Goal: Transaction & Acquisition: Subscribe to service/newsletter

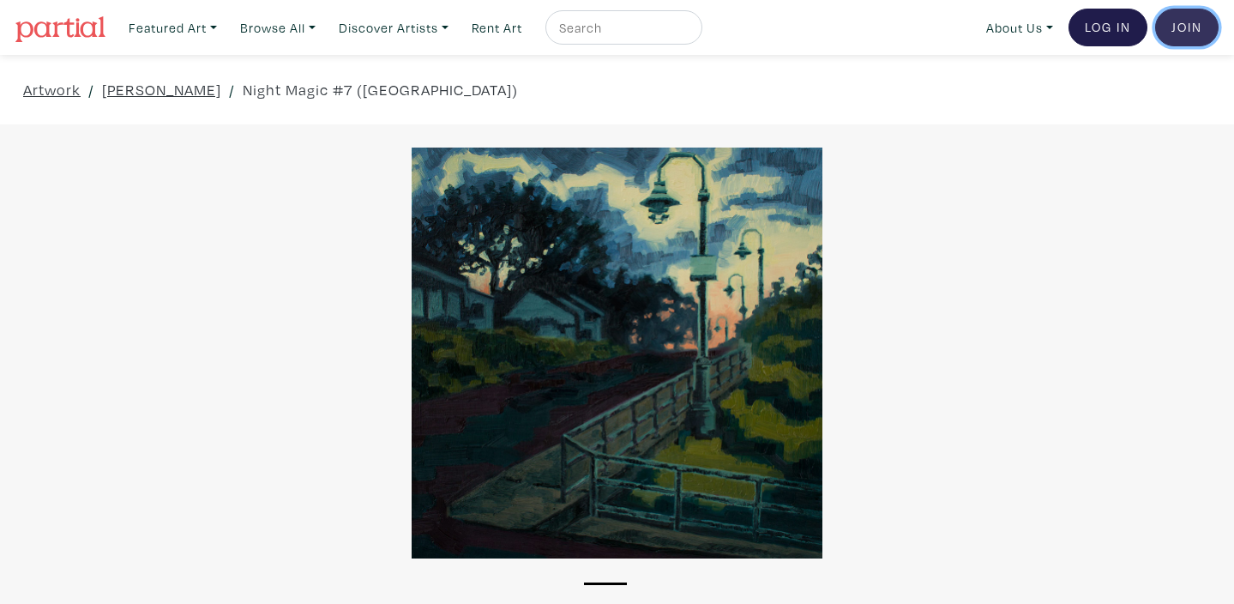
click at [1182, 38] on link "Join the Community" at bounding box center [1186, 28] width 63 height 38
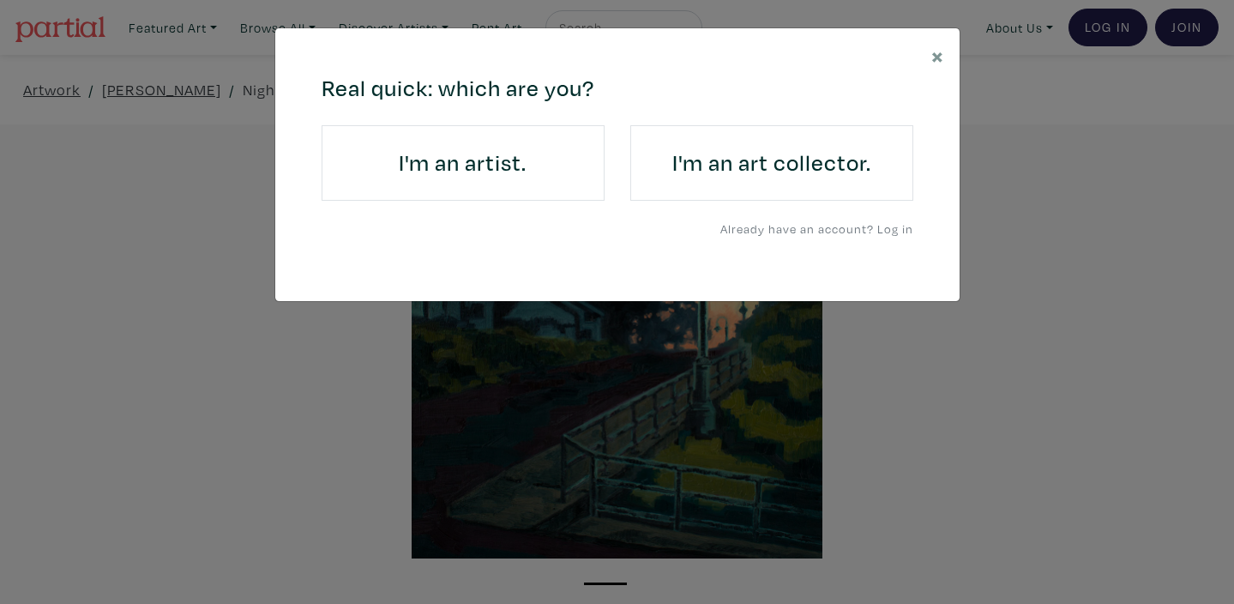
click at [808, 168] on h4 "I'm an art collector." at bounding box center [771, 162] width 235 height 27
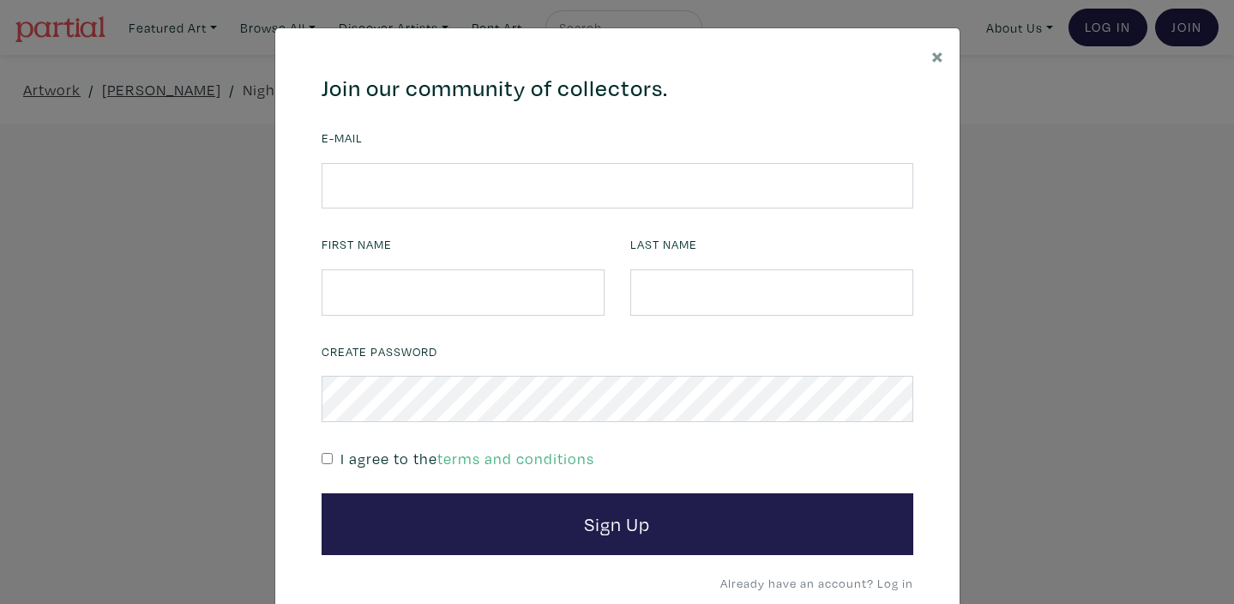
scroll to position [9, 0]
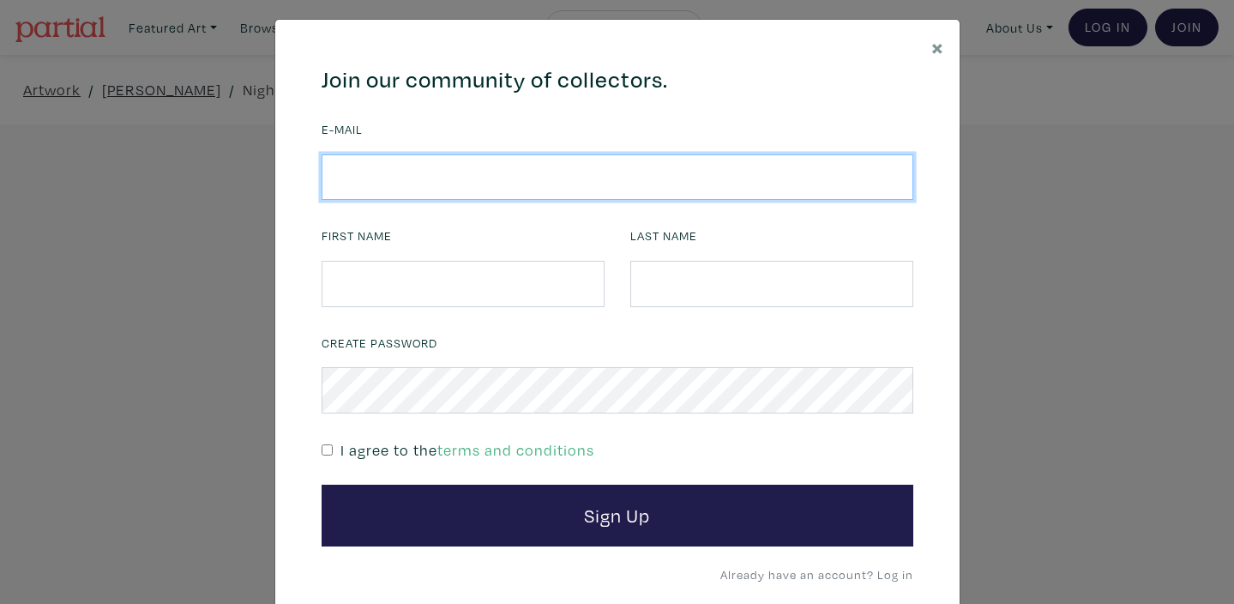
click at [355, 171] on input "email" at bounding box center [618, 177] width 592 height 46
type input "kuldeep_grewal@hotmail.com"
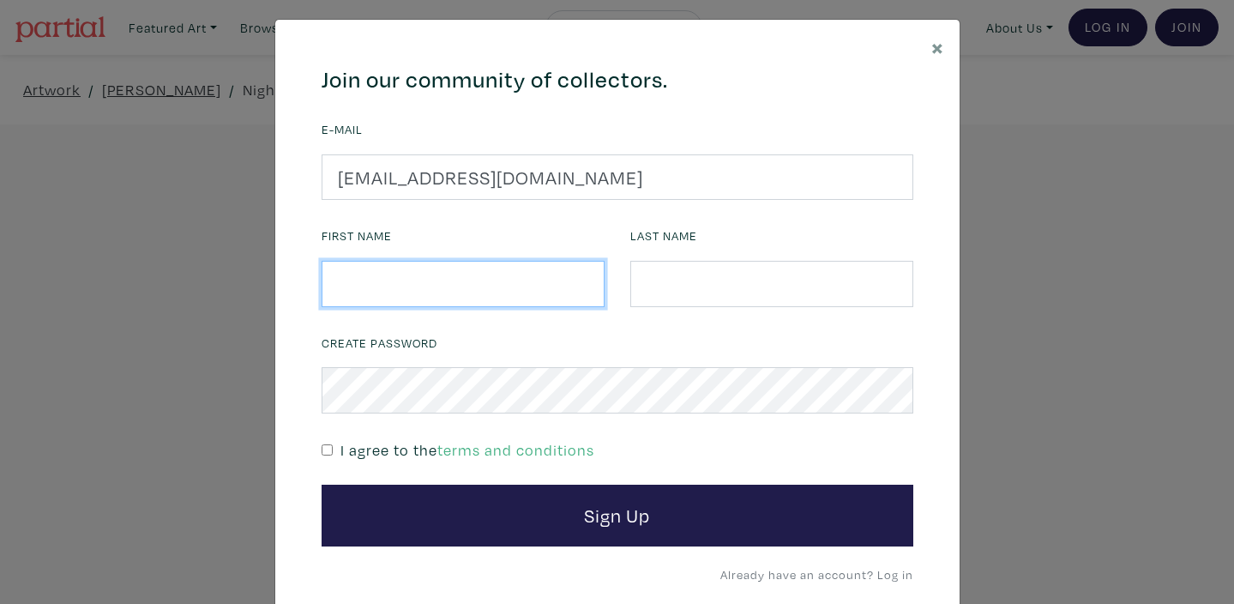
type input "Kuldeep"
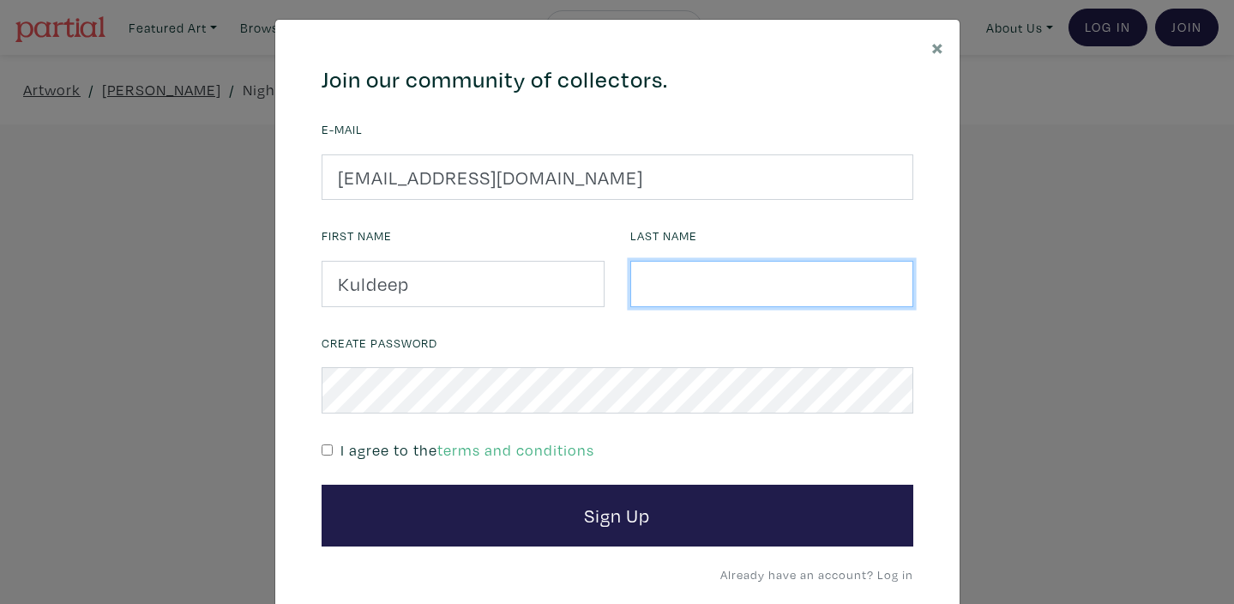
type input "Grewal"
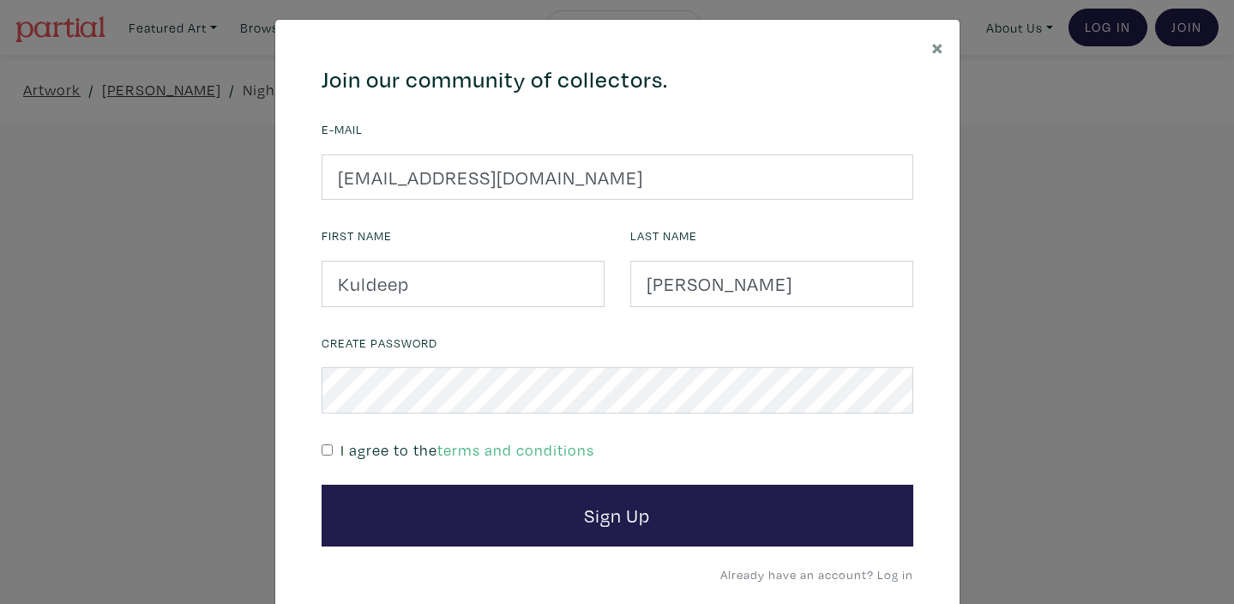
click at [937, 369] on div "664c6a6d6e3476504e6b79362f4172494552756f694733386b666278545363695a485979654c474…" at bounding box center [617, 325] width 684 height 611
click at [327, 453] on input "checkbox" at bounding box center [327, 449] width 11 height 11
checkbox input "true"
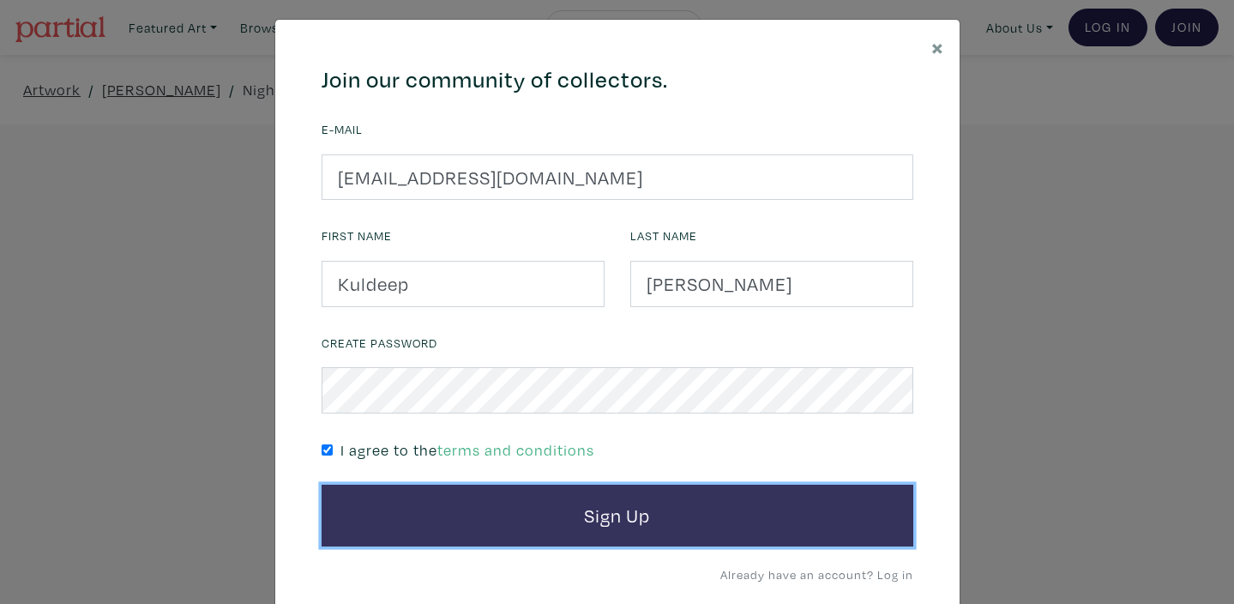
click at [600, 515] on button "Sign Up" at bounding box center [618, 515] width 592 height 62
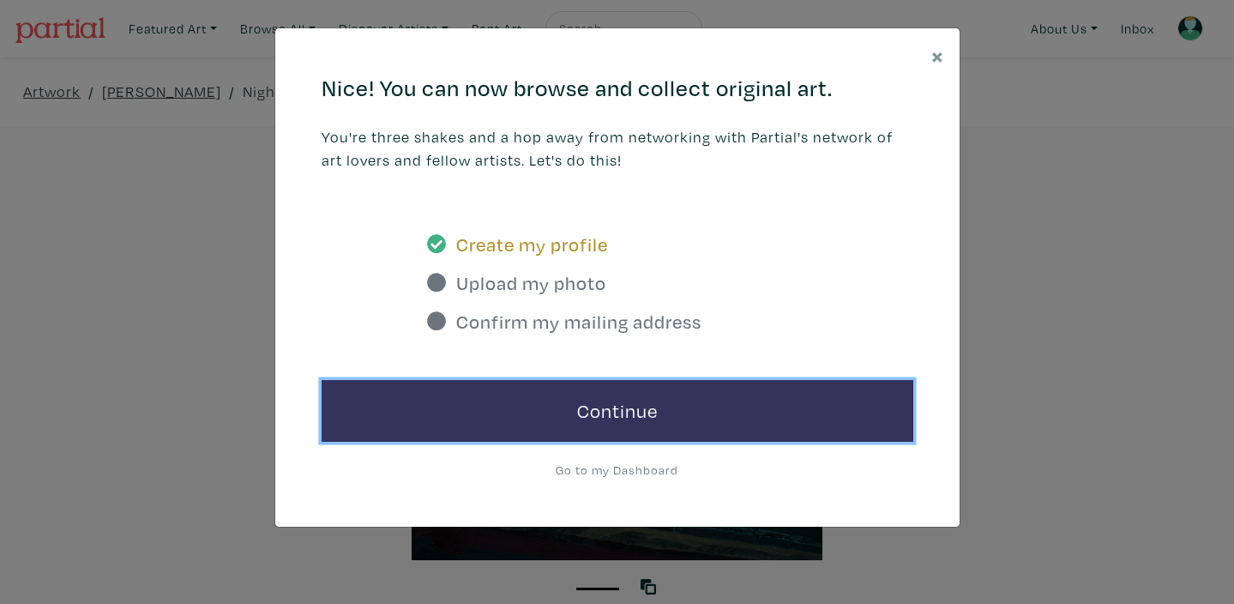
click at [634, 414] on link "Continue" at bounding box center [618, 411] width 592 height 62
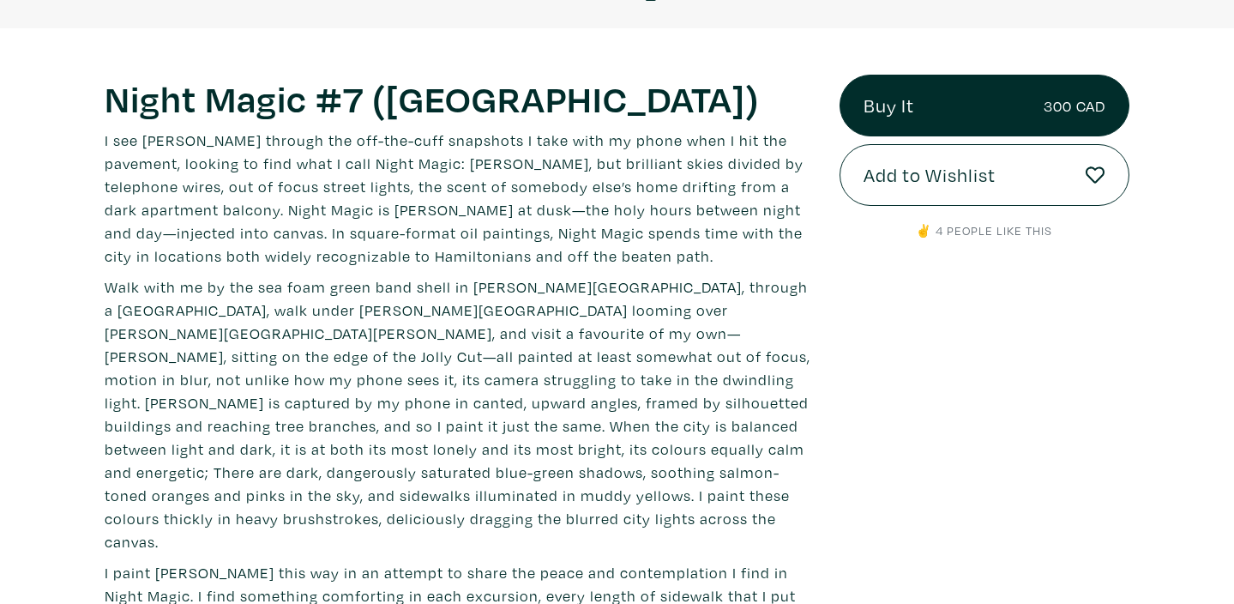
scroll to position [580, 0]
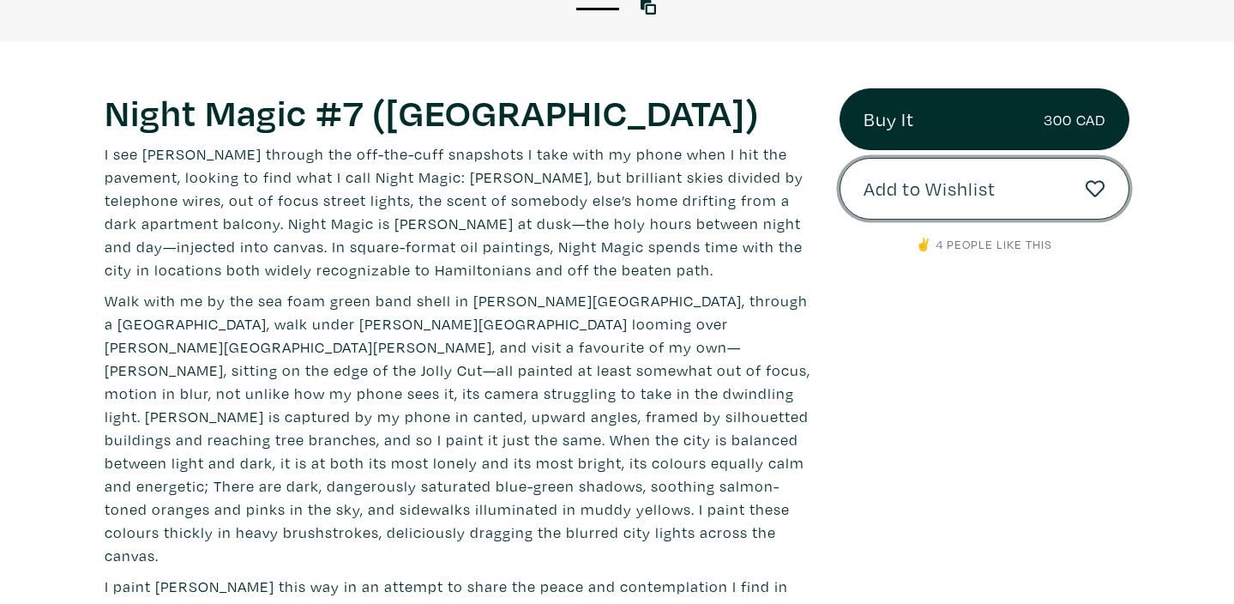
click at [1091, 184] on icon at bounding box center [1095, 189] width 20 height 20
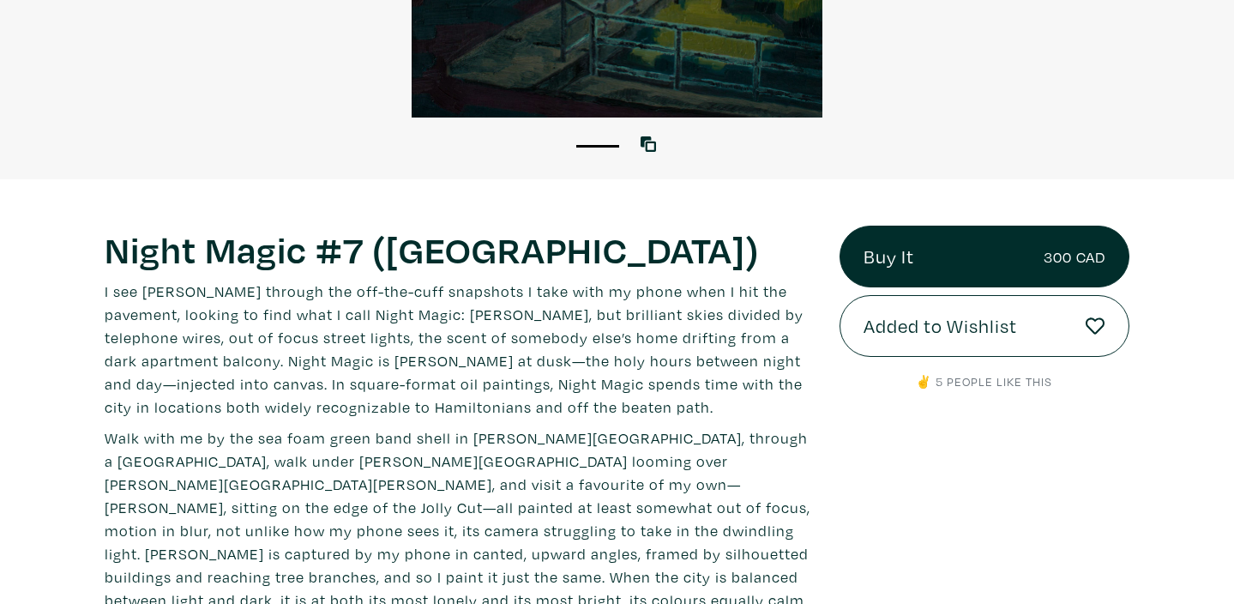
scroll to position [442, 0]
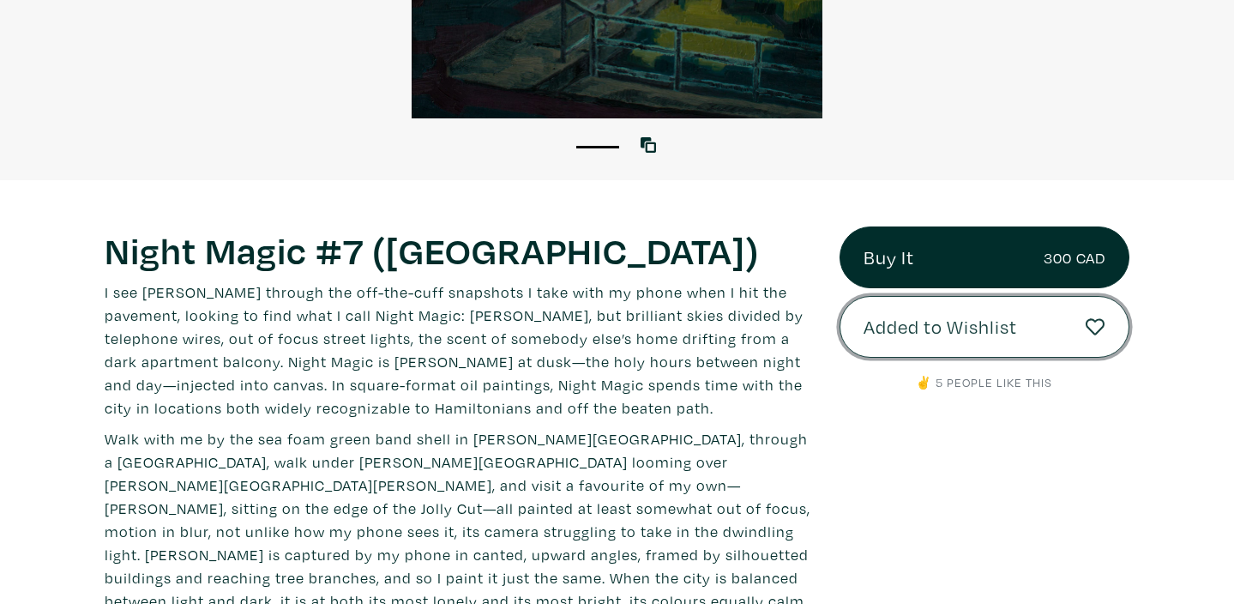
click at [923, 328] on span "Added to Wishlist" at bounding box center [939, 326] width 153 height 29
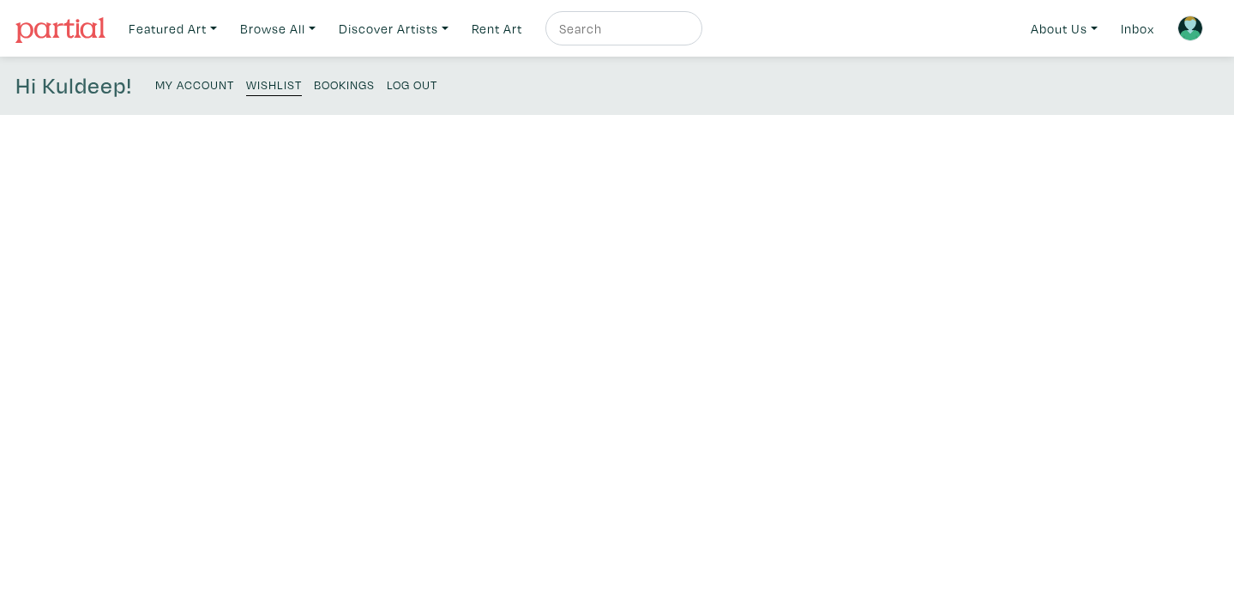
click at [197, 87] on small "My Account" at bounding box center [194, 84] width 79 height 16
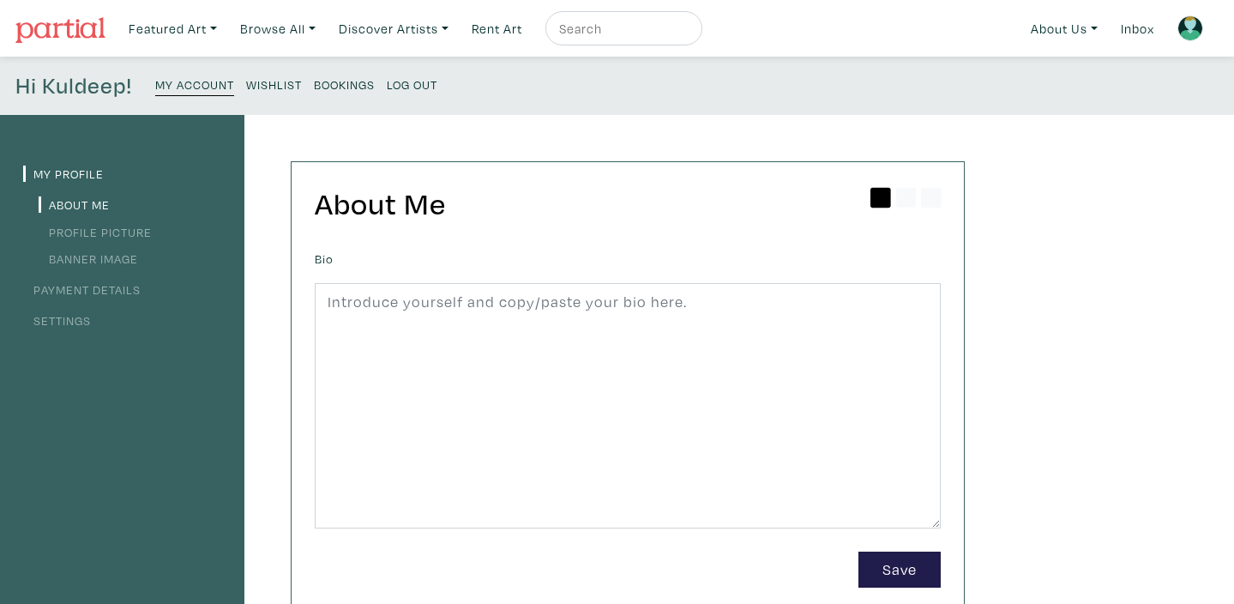
scroll to position [3, 0]
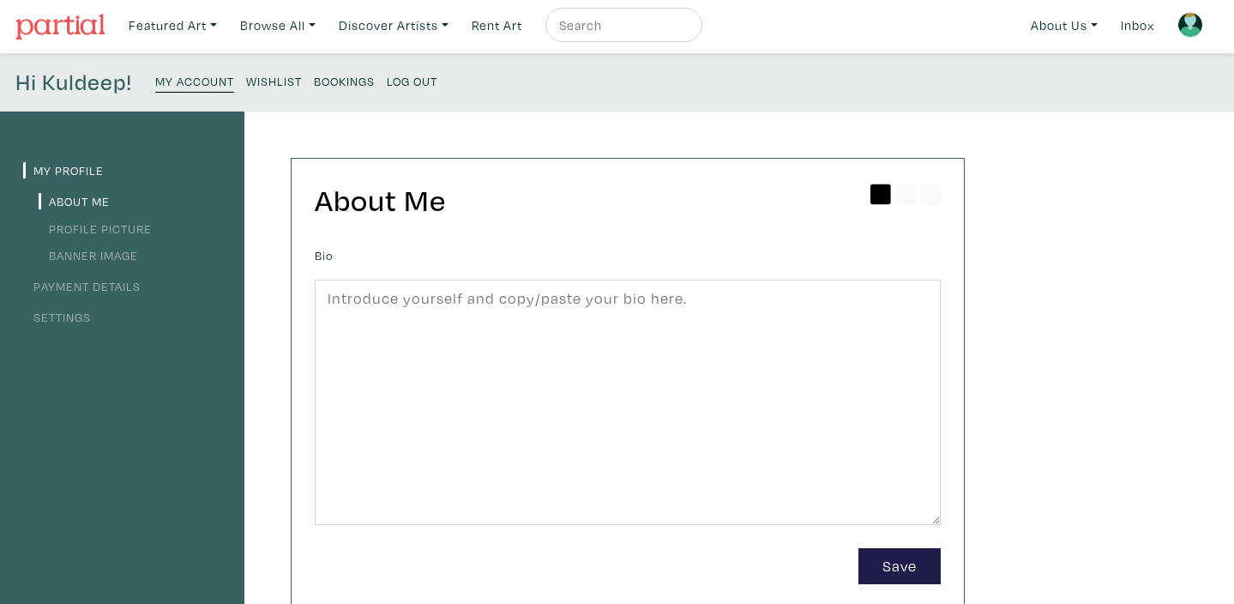
click at [283, 84] on small "Wishlist" at bounding box center [274, 81] width 56 height 16
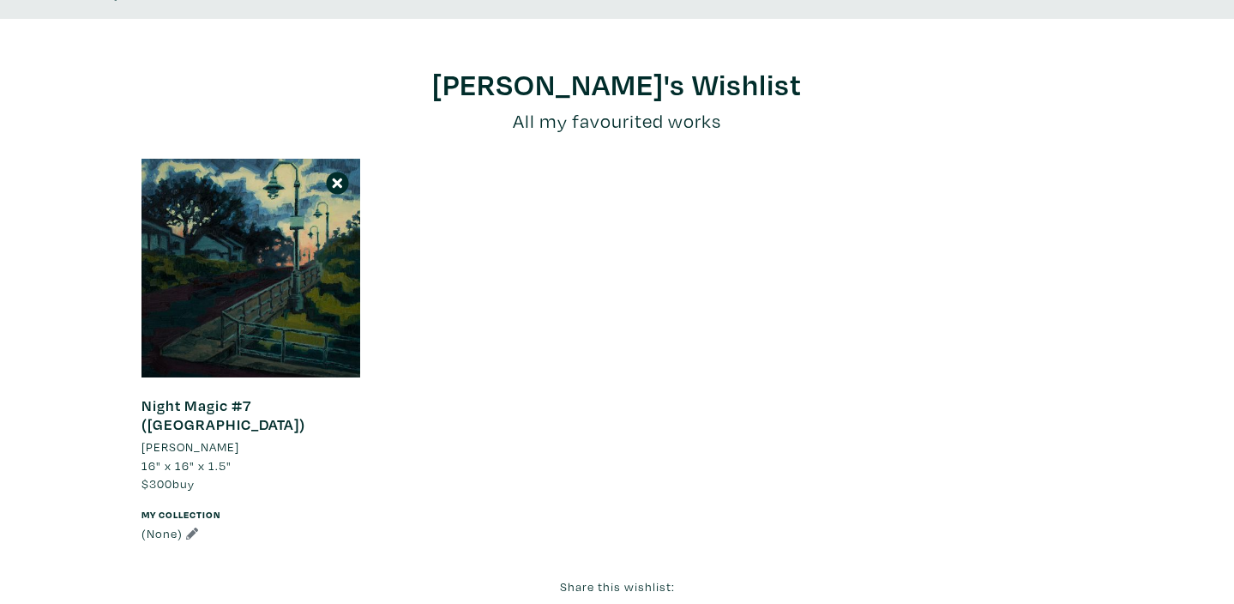
scroll to position [94, 0]
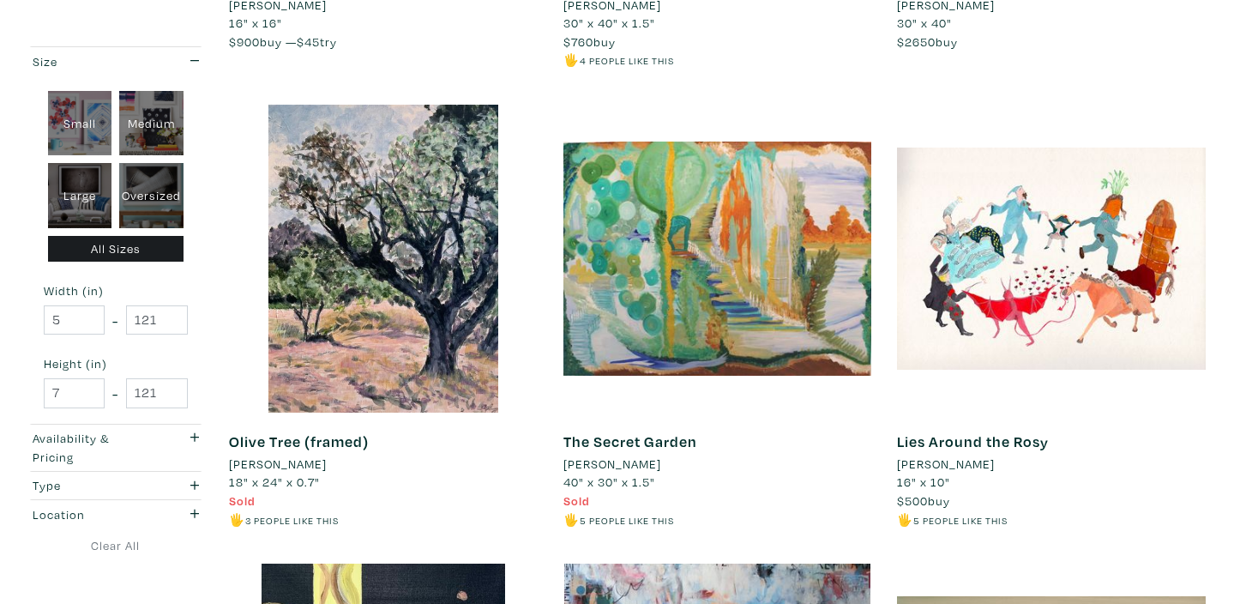
scroll to position [2960, 0]
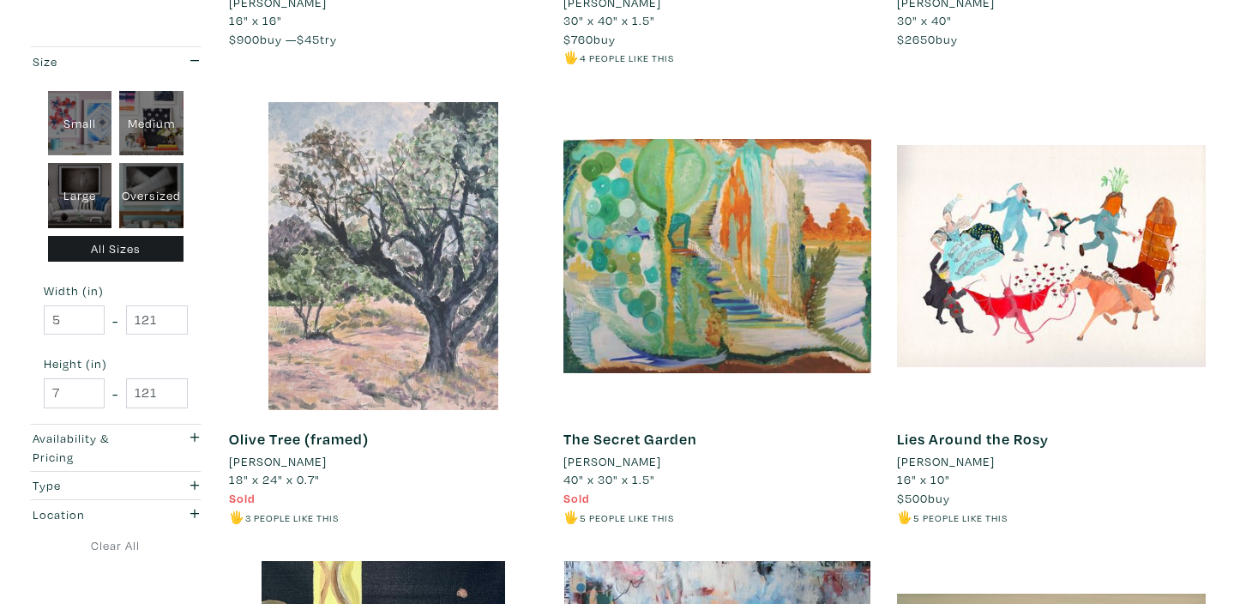
click at [418, 281] on div at bounding box center [383, 256] width 309 height 309
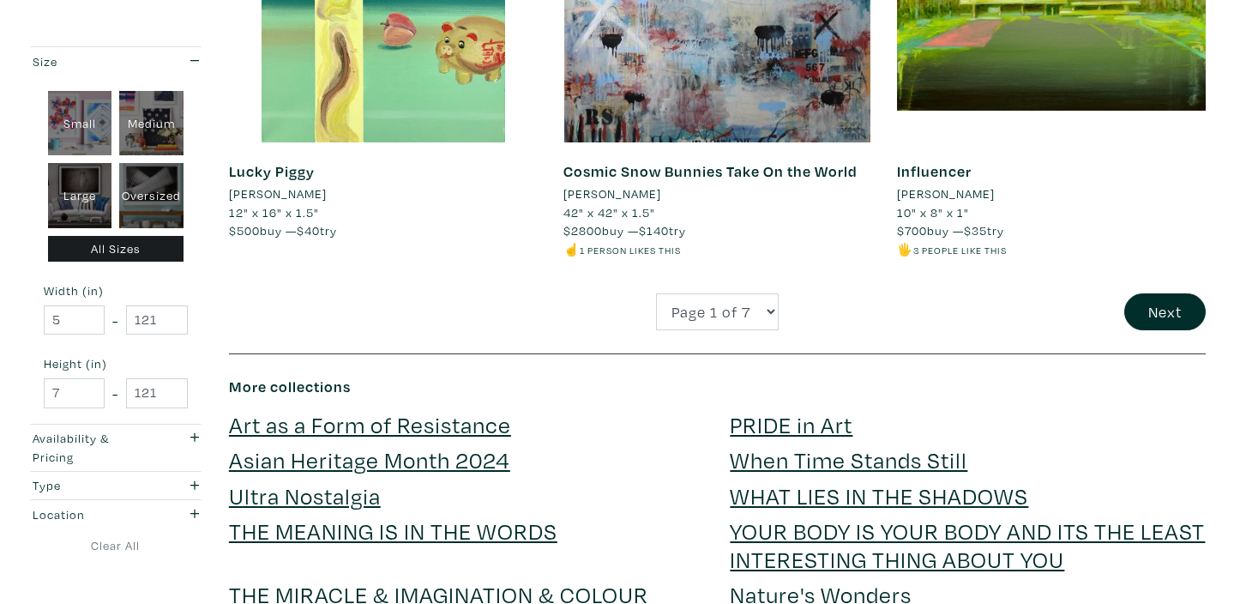
scroll to position [3693, 0]
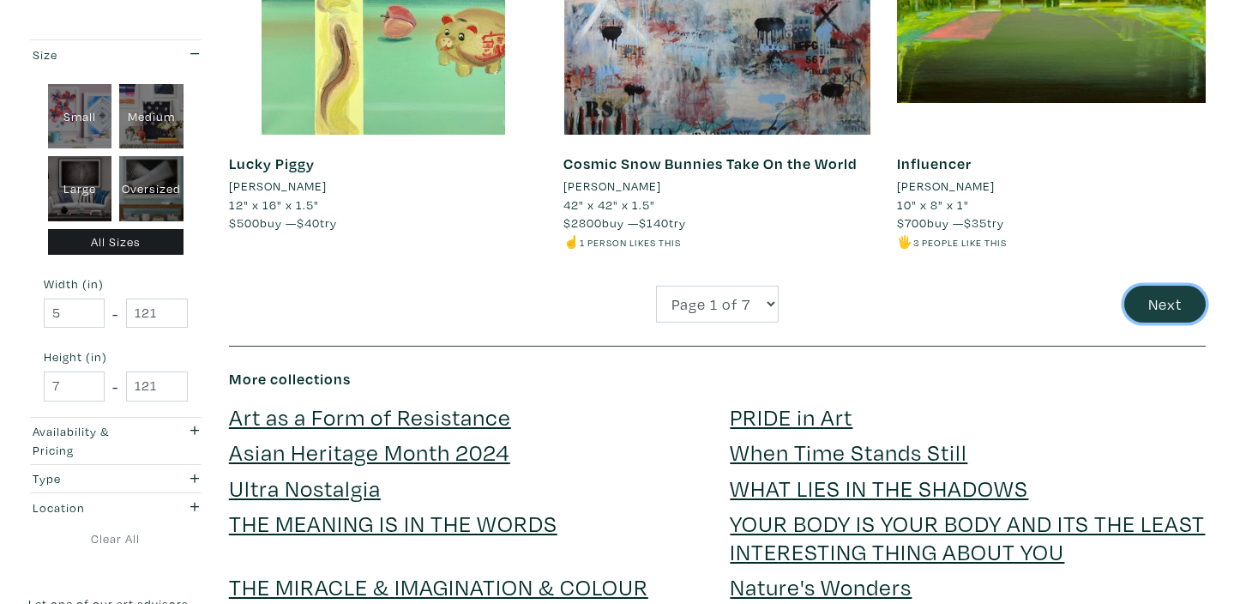
click at [1155, 298] on button "Next" at bounding box center [1164, 303] width 81 height 37
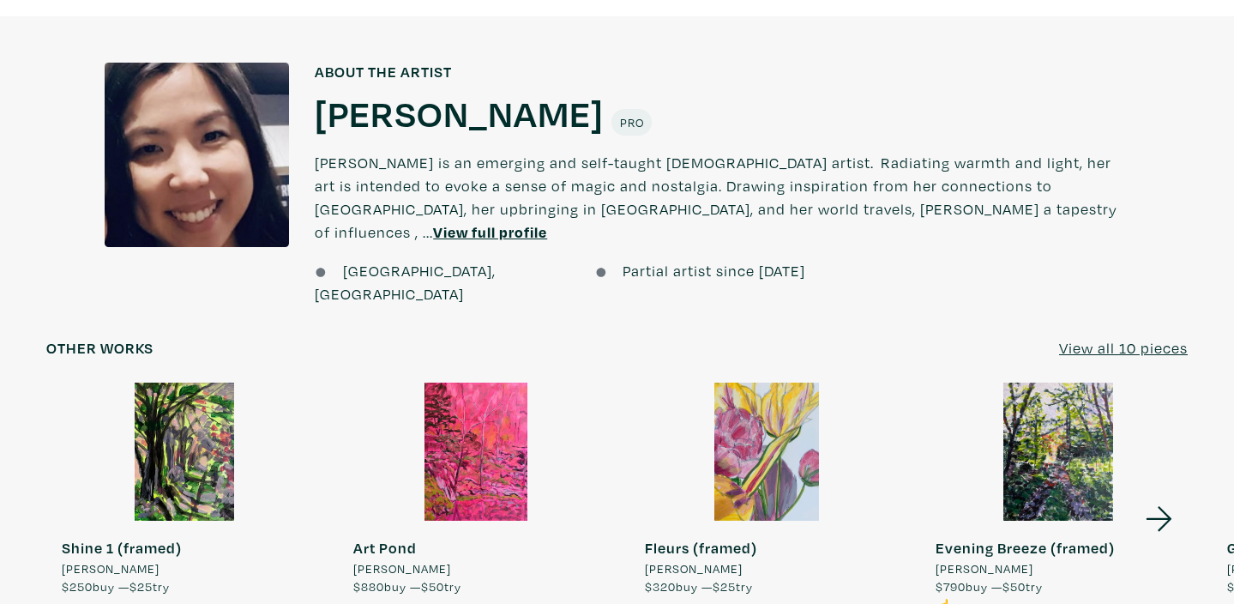
scroll to position [1407, 0]
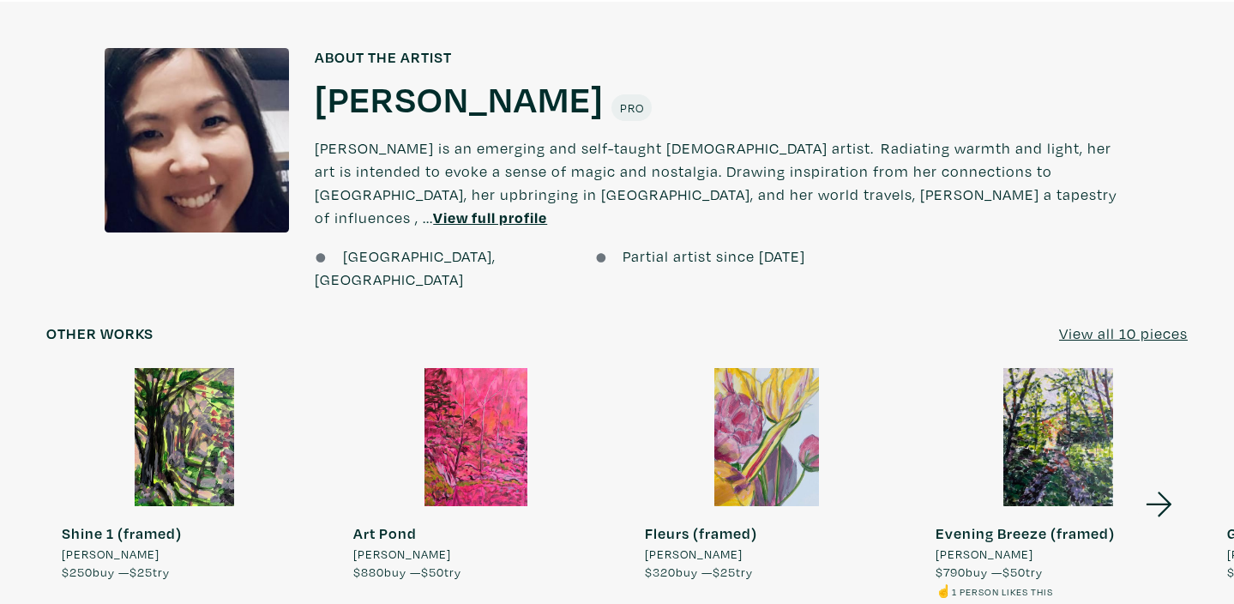
click at [1125, 323] on u "View all 10 pieces" at bounding box center [1123, 333] width 129 height 20
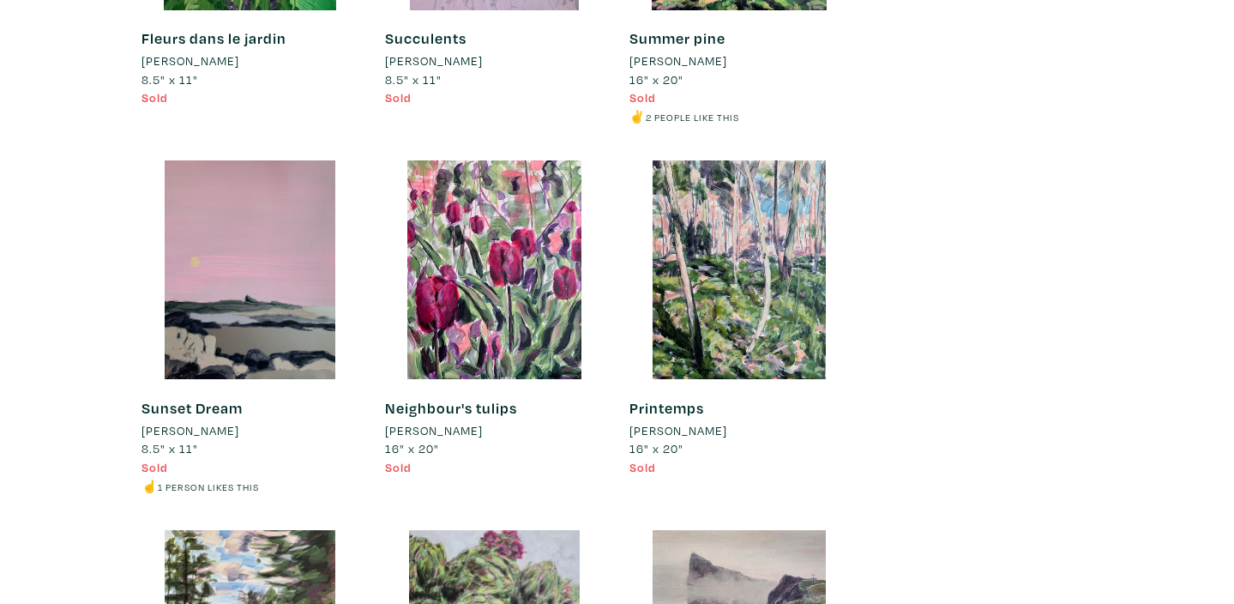
scroll to position [6432, 0]
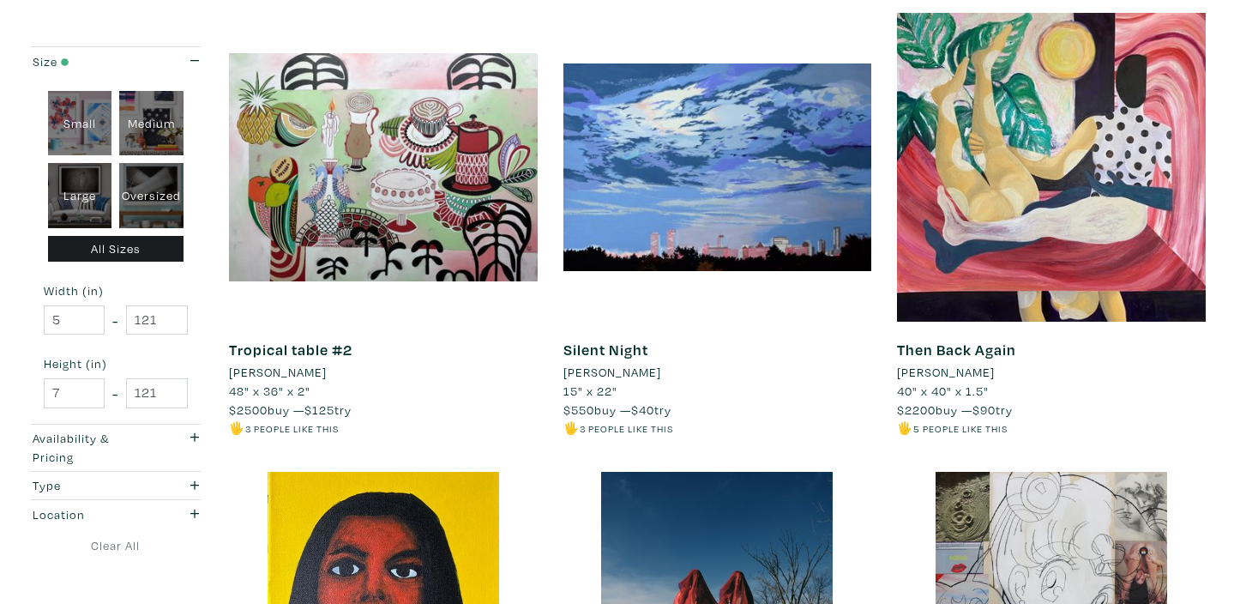
scroll to position [304, 0]
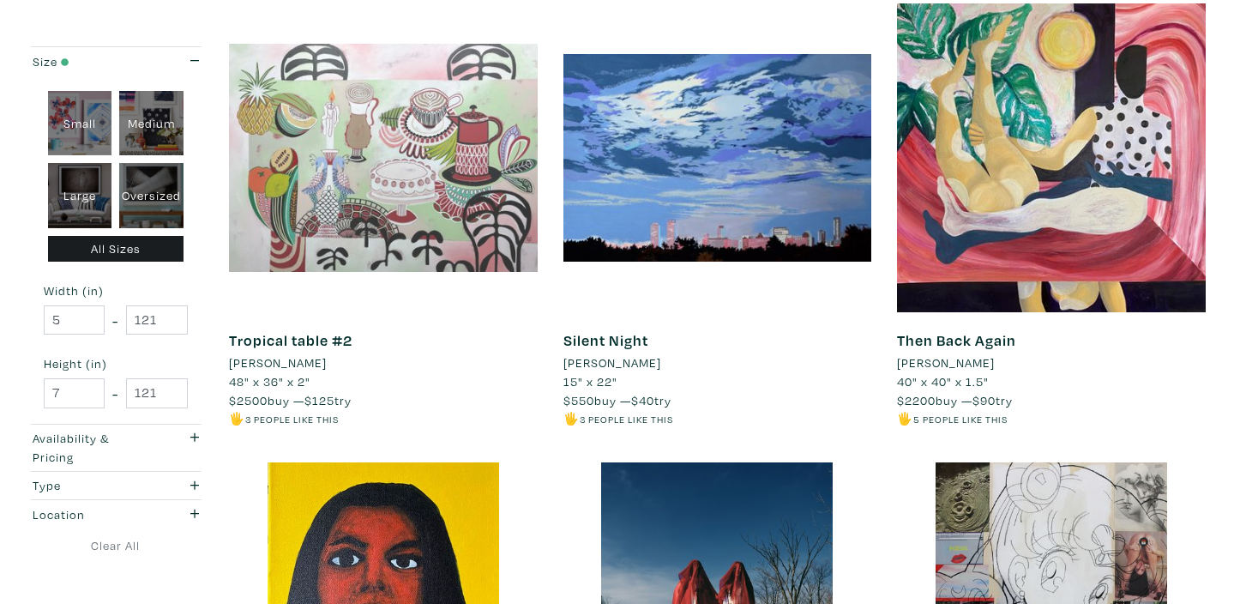
click at [404, 151] on div at bounding box center [383, 157] width 309 height 309
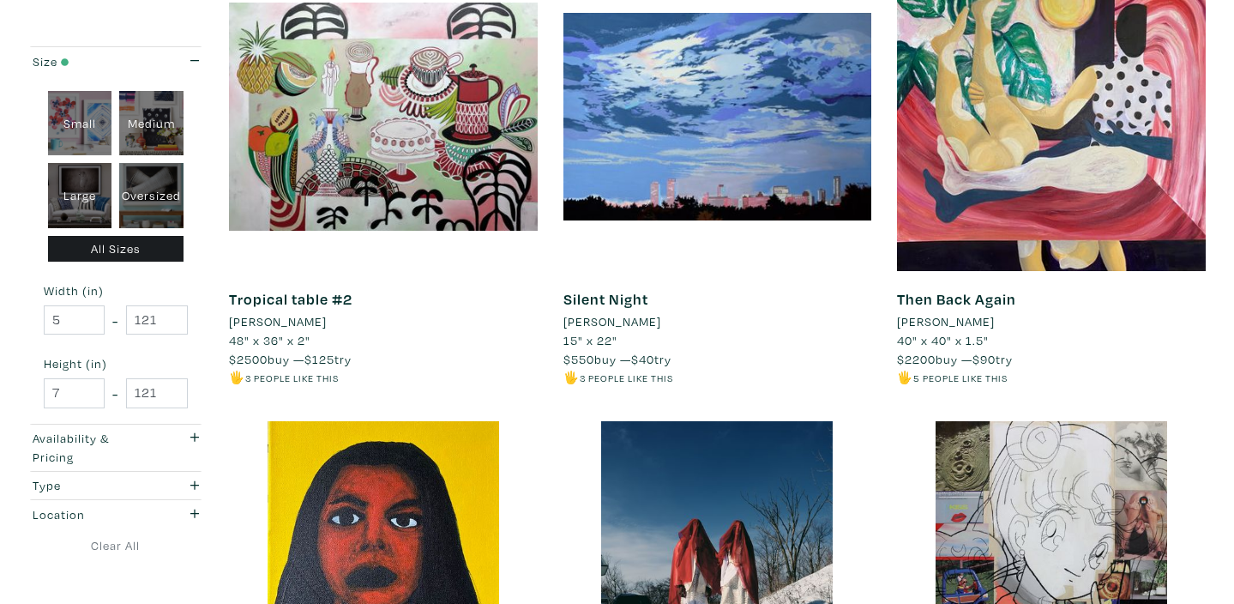
scroll to position [346, 0]
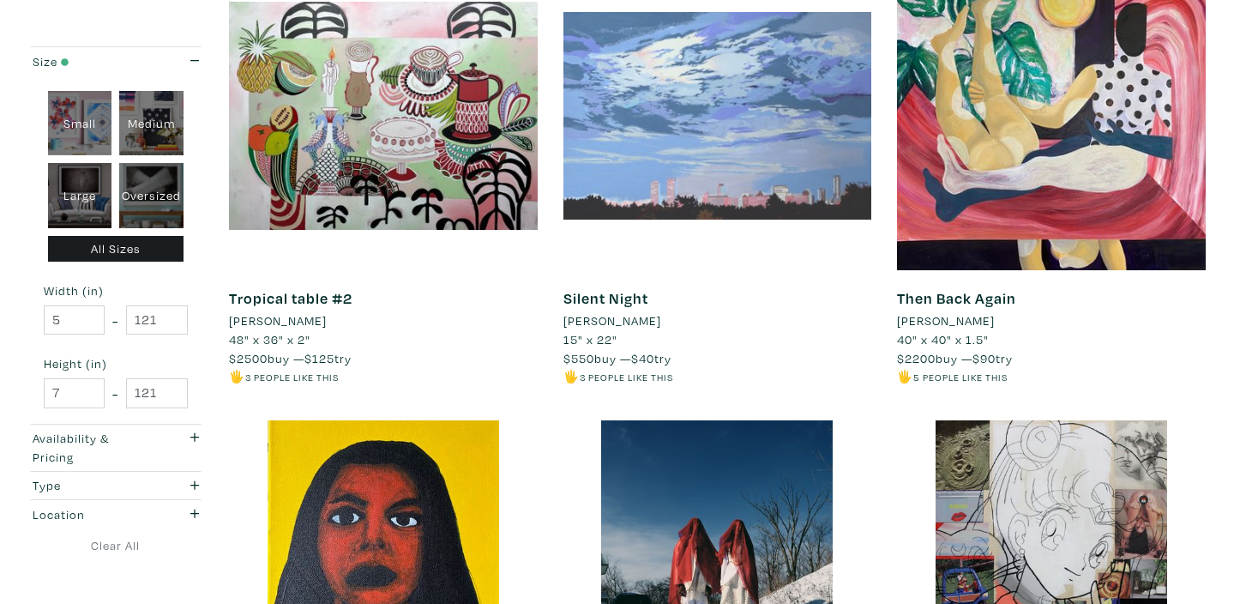
click at [732, 113] on div at bounding box center [717, 115] width 309 height 309
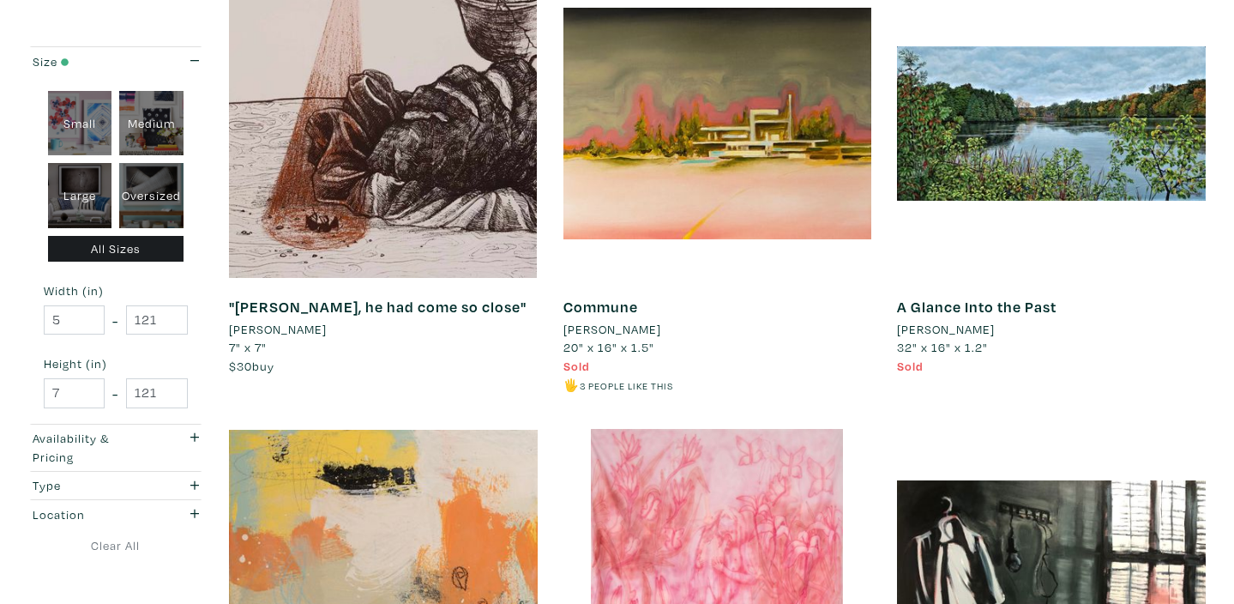
scroll to position [3090, 0]
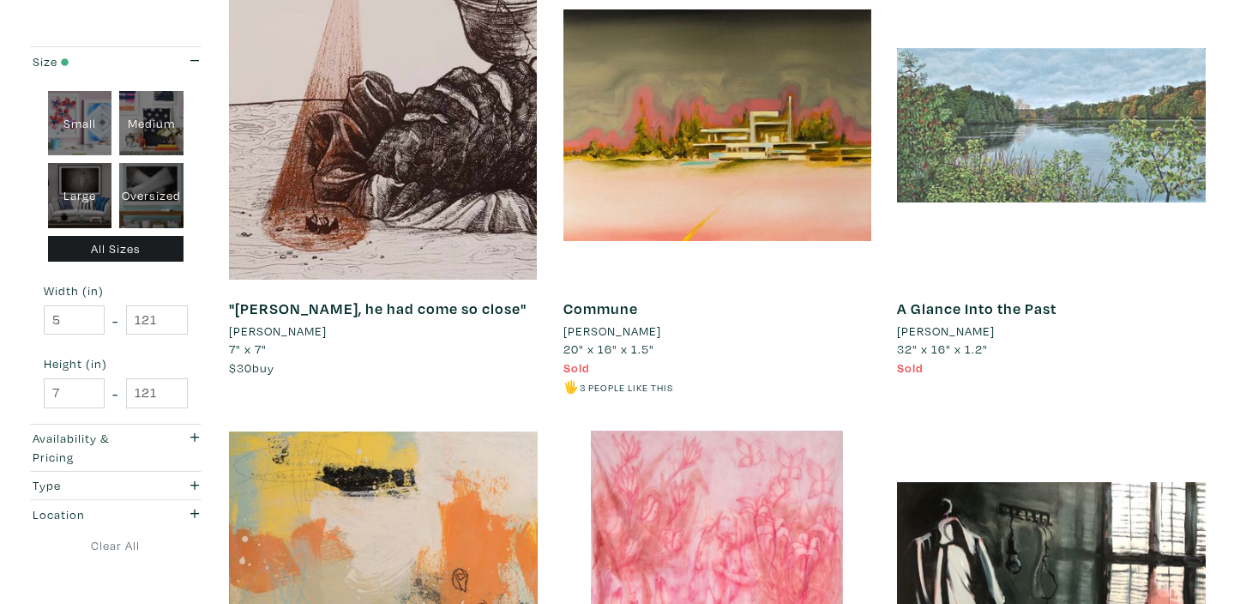
click at [1036, 183] on div at bounding box center [1051, 126] width 309 height 309
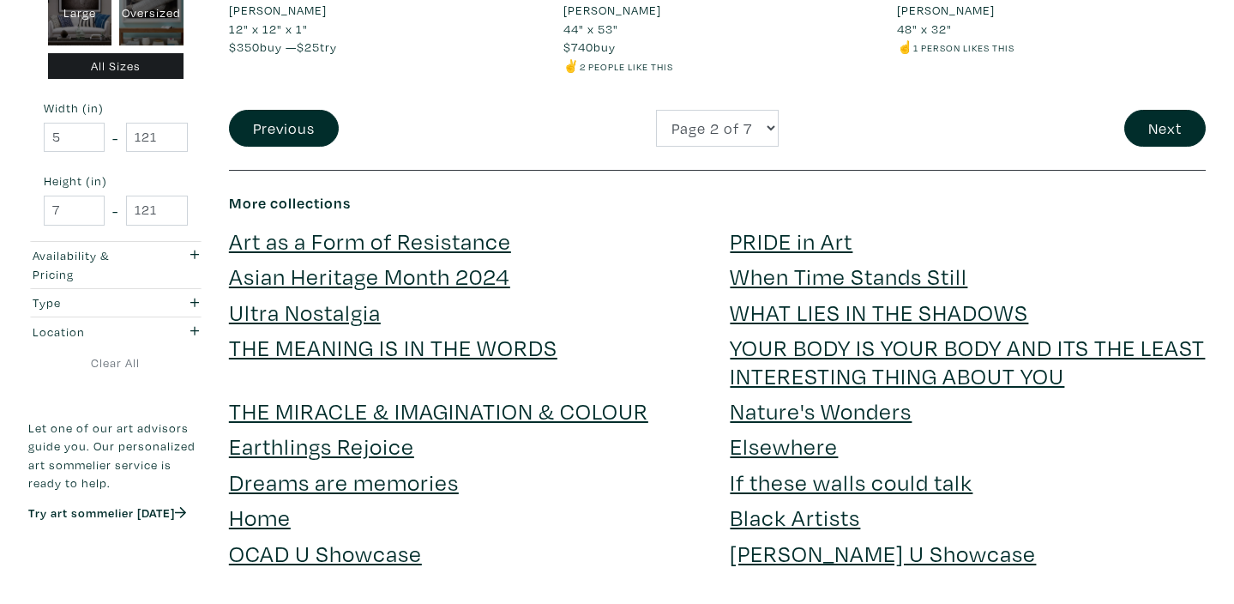
scroll to position [3906, 0]
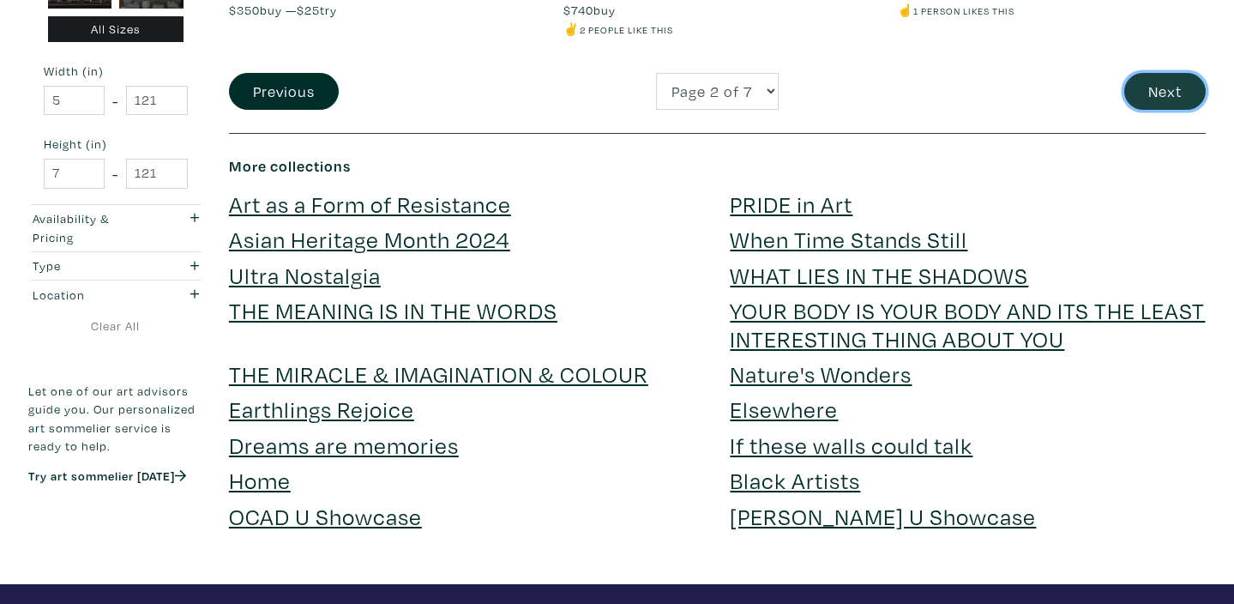
click at [1164, 97] on button "Next" at bounding box center [1164, 91] width 81 height 37
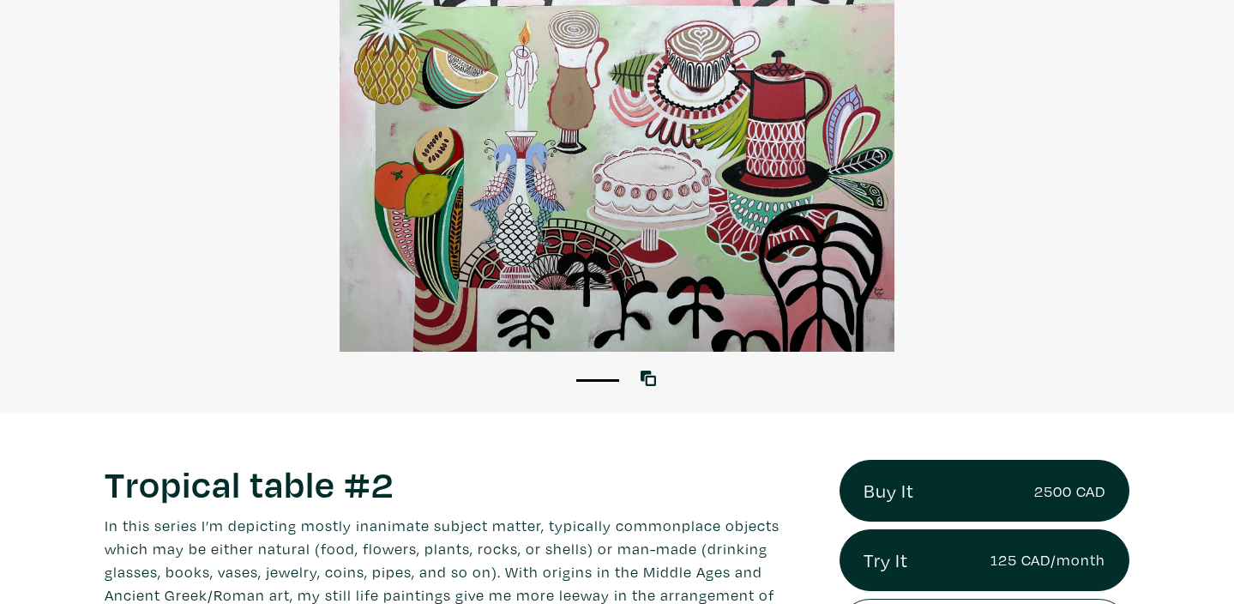
scroll to position [207, 0]
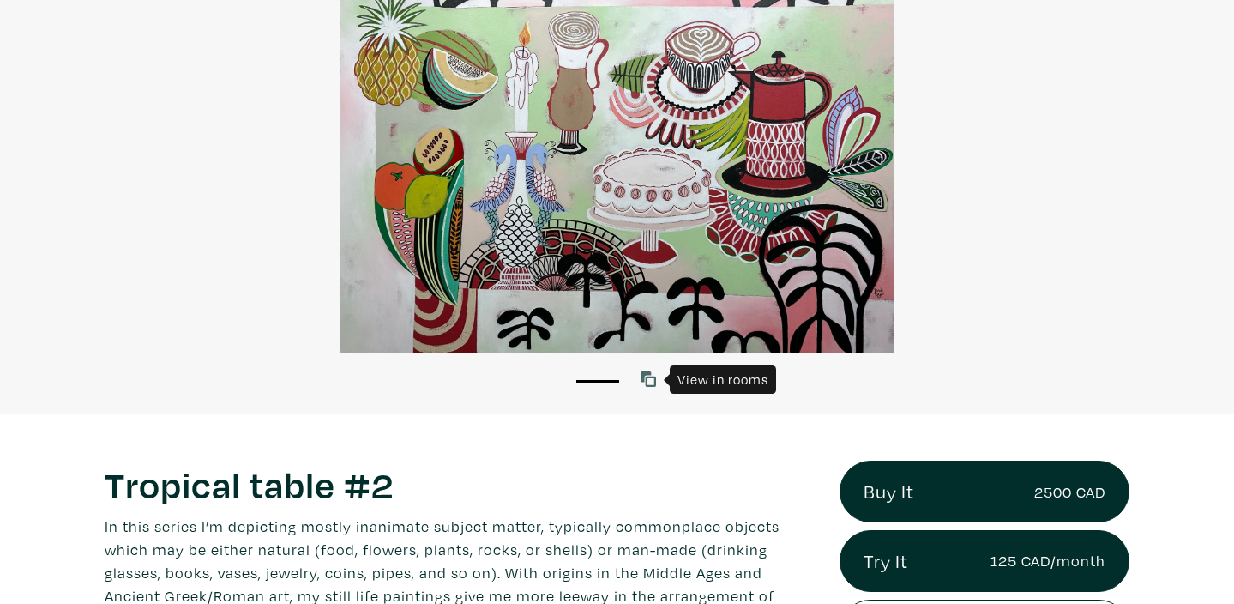
click at [649, 375] on icon at bounding box center [647, 378] width 15 height 15
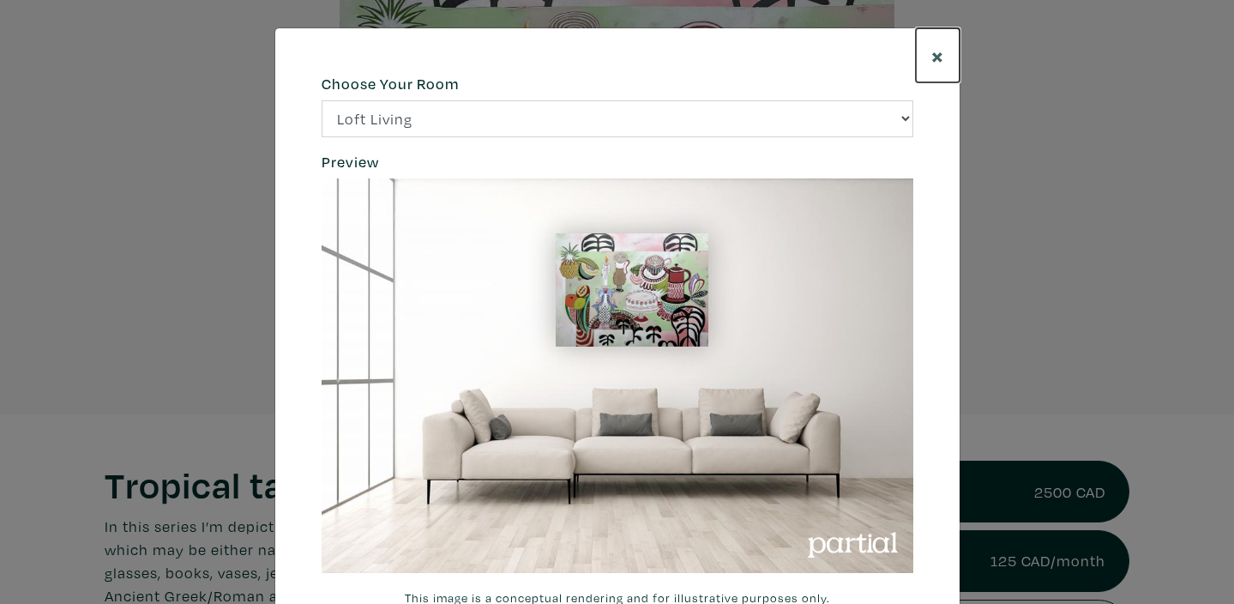
click at [940, 57] on span "×" at bounding box center [937, 55] width 13 height 30
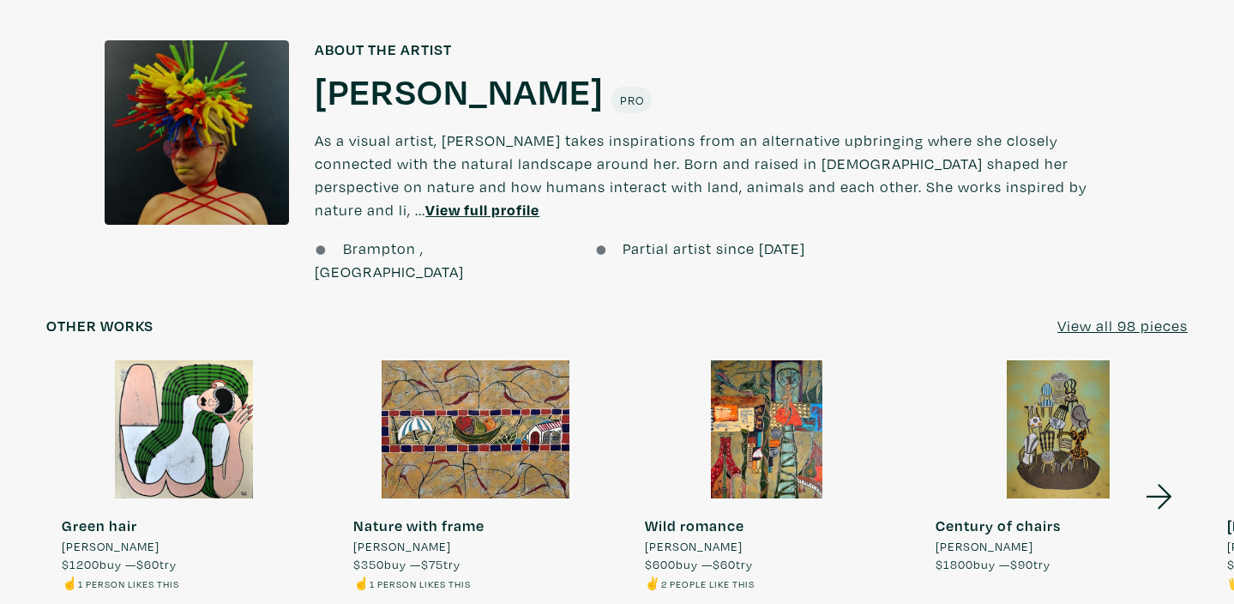
scroll to position [1525, 0]
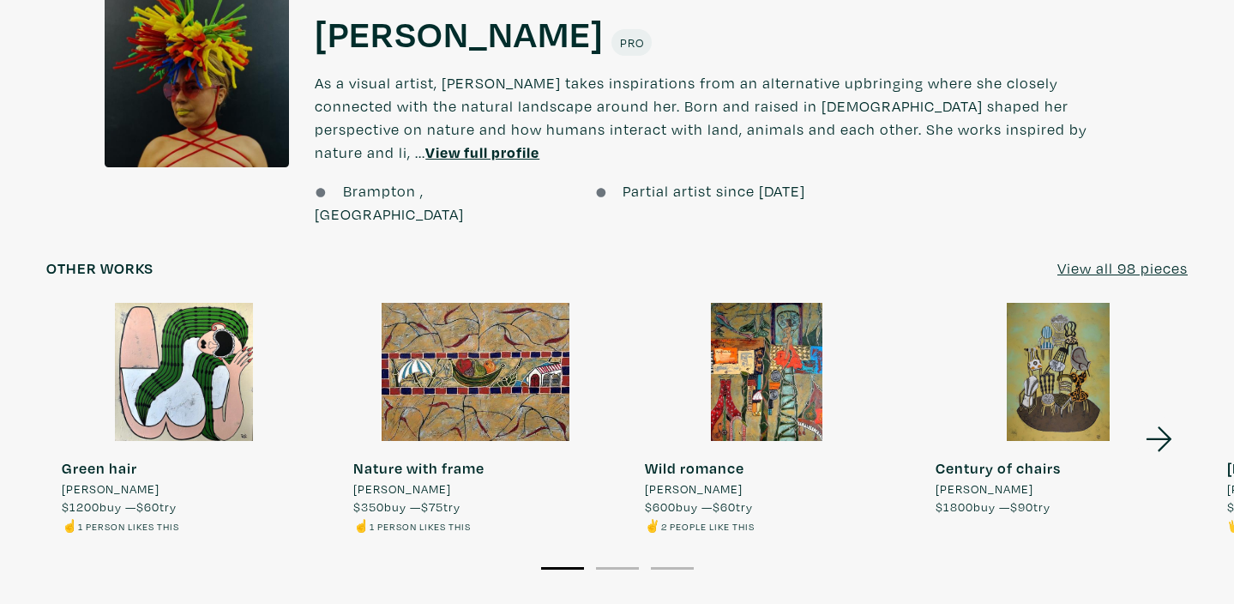
click at [1134, 258] on u "View all 98 pieces" at bounding box center [1122, 268] width 130 height 20
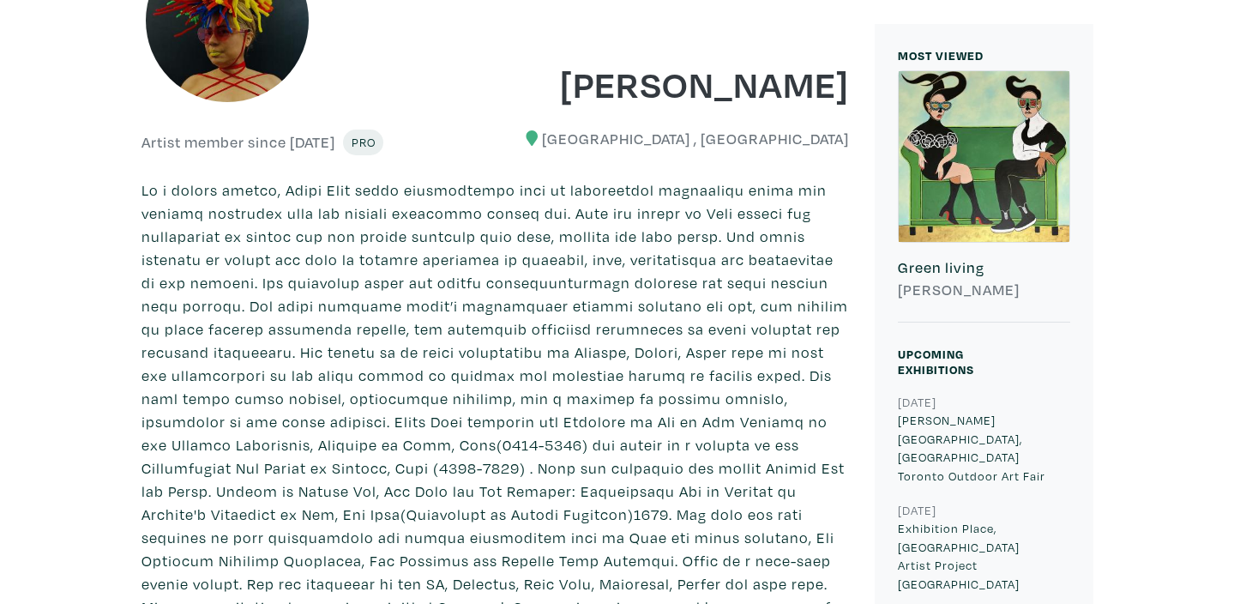
scroll to position [361, 0]
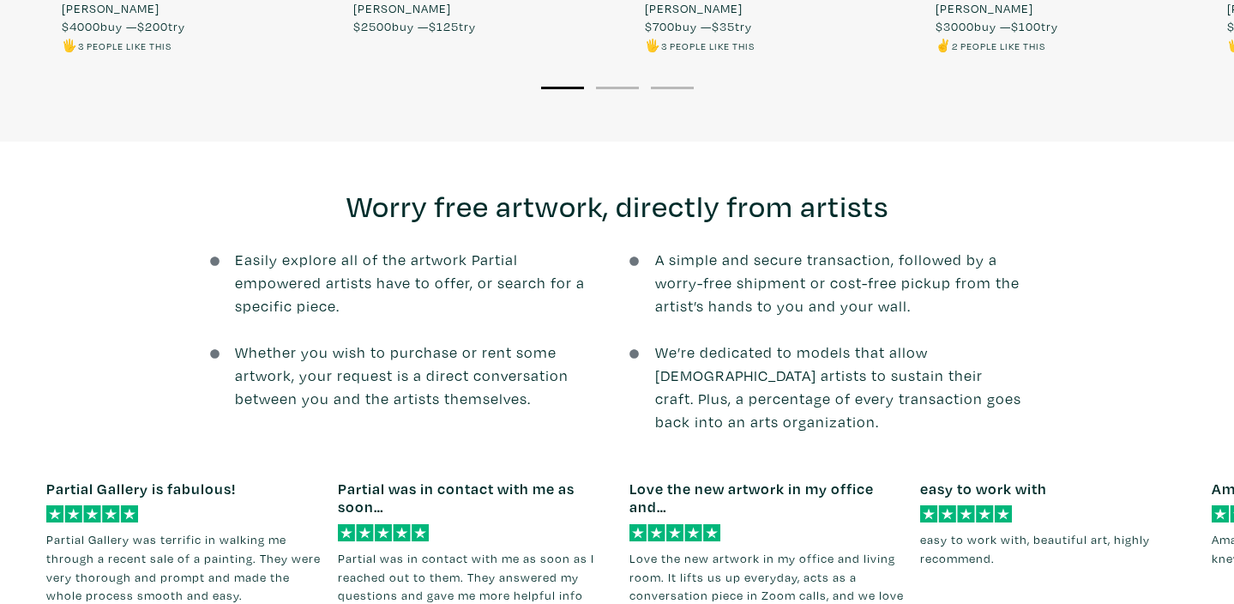
scroll to position [2001, 0]
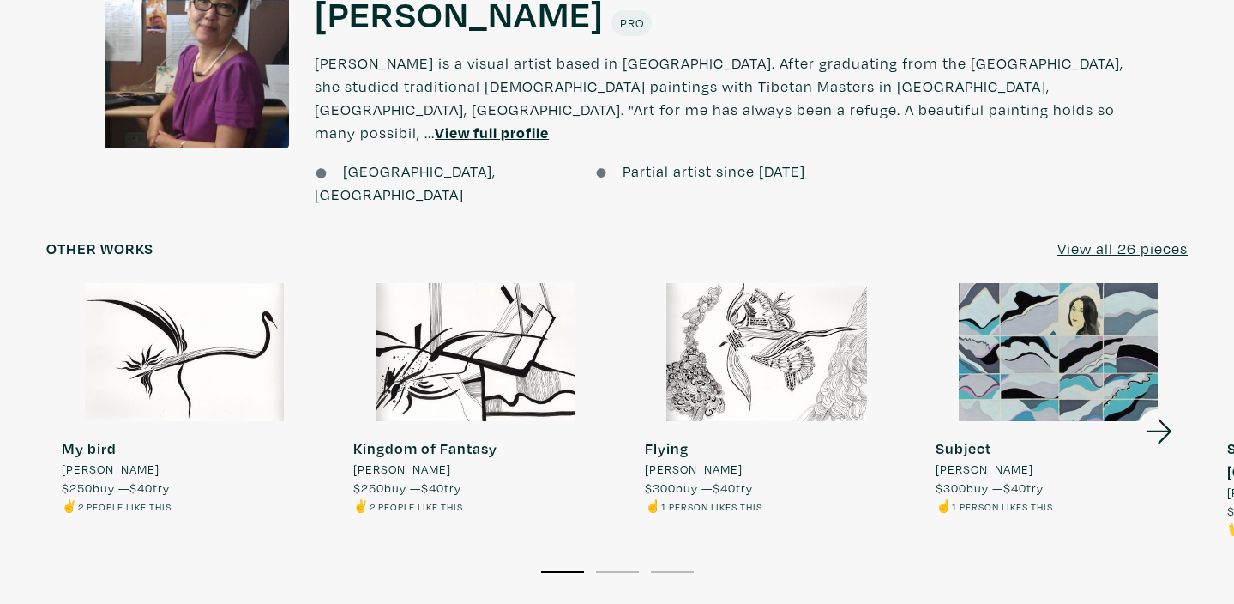
scroll to position [1488, 0]
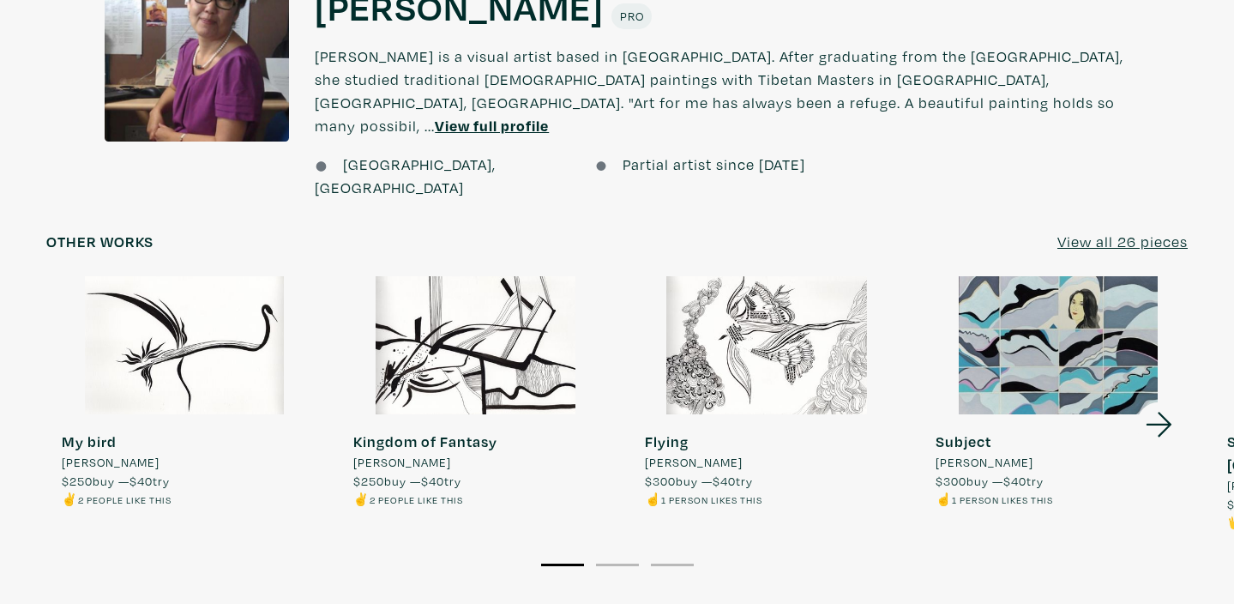
click at [1142, 231] on u "View all 26 pieces" at bounding box center [1122, 241] width 130 height 20
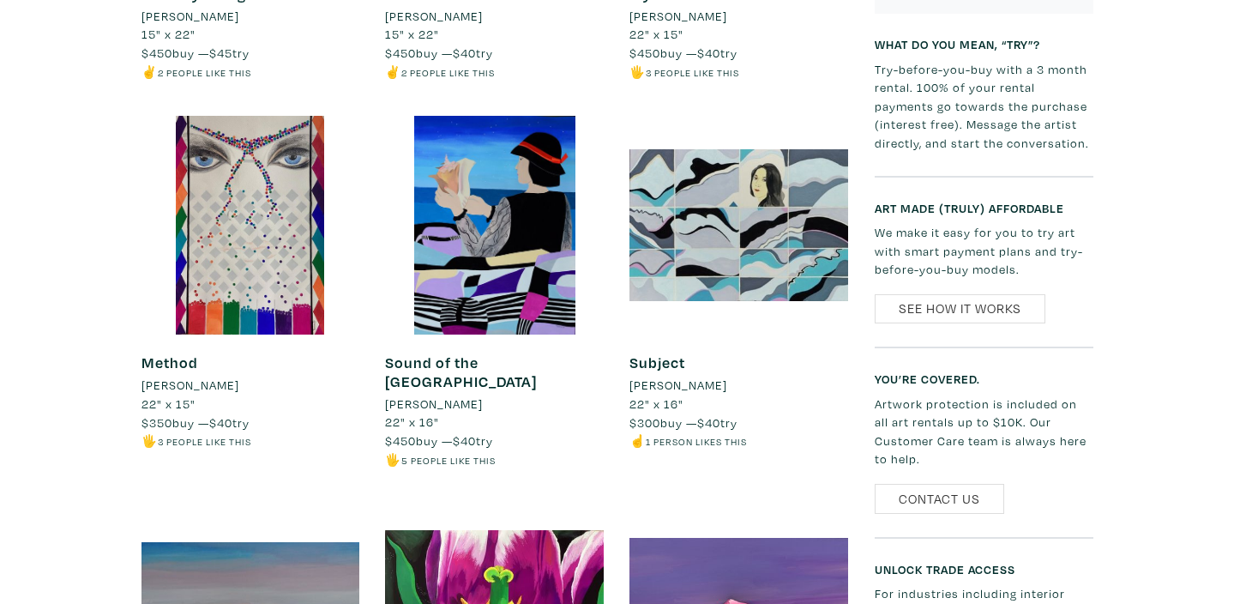
scroll to position [1884, 0]
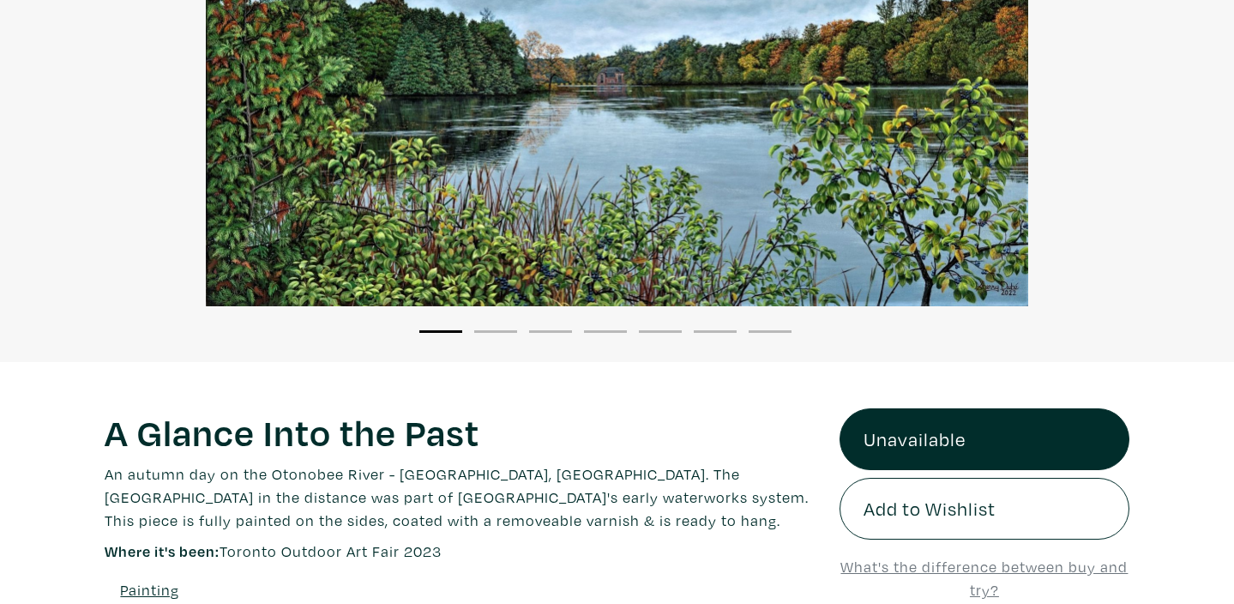
scroll to position [284, 0]
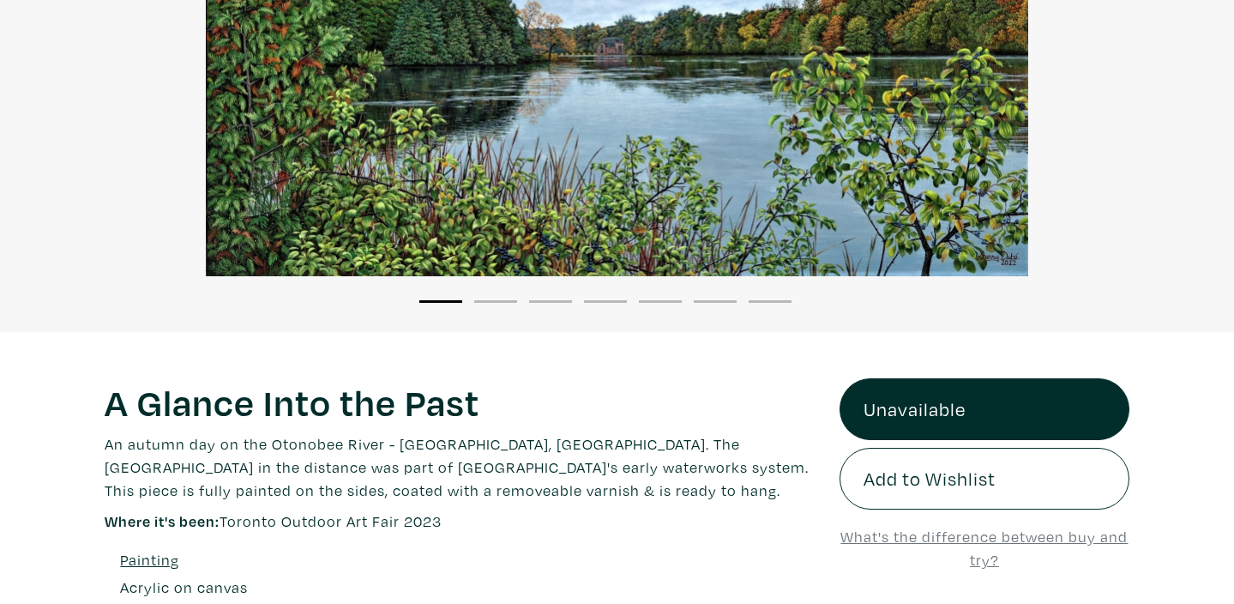
click at [738, 167] on div at bounding box center [617, 70] width 1234 height 411
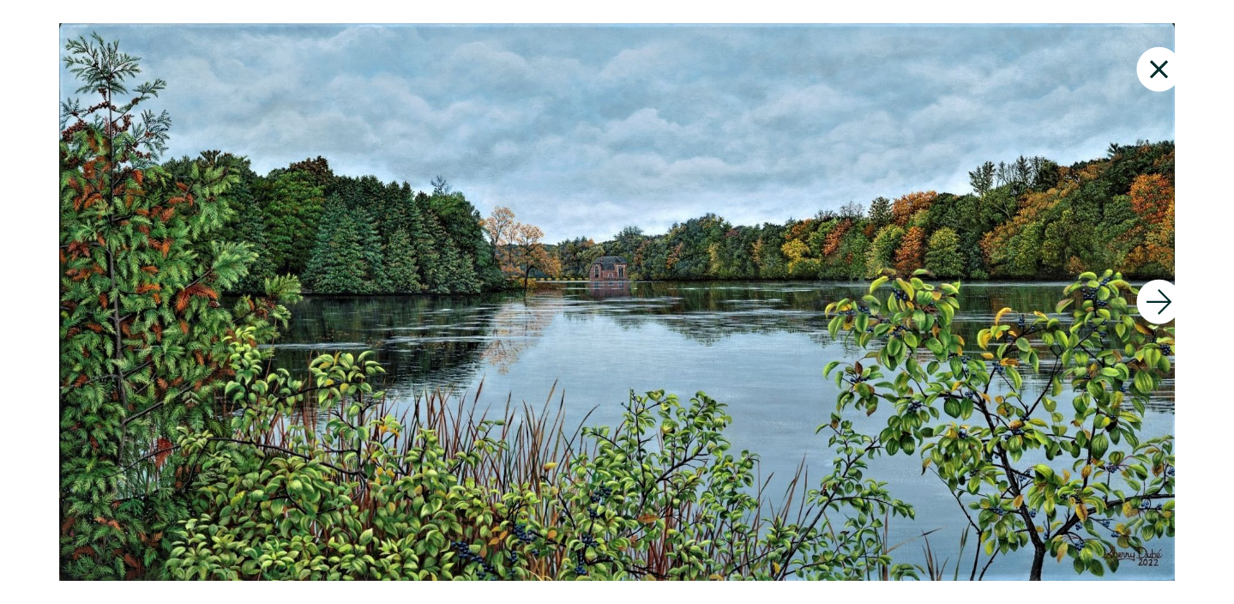
click at [1154, 73] on icon at bounding box center [1159, 69] width 18 height 18
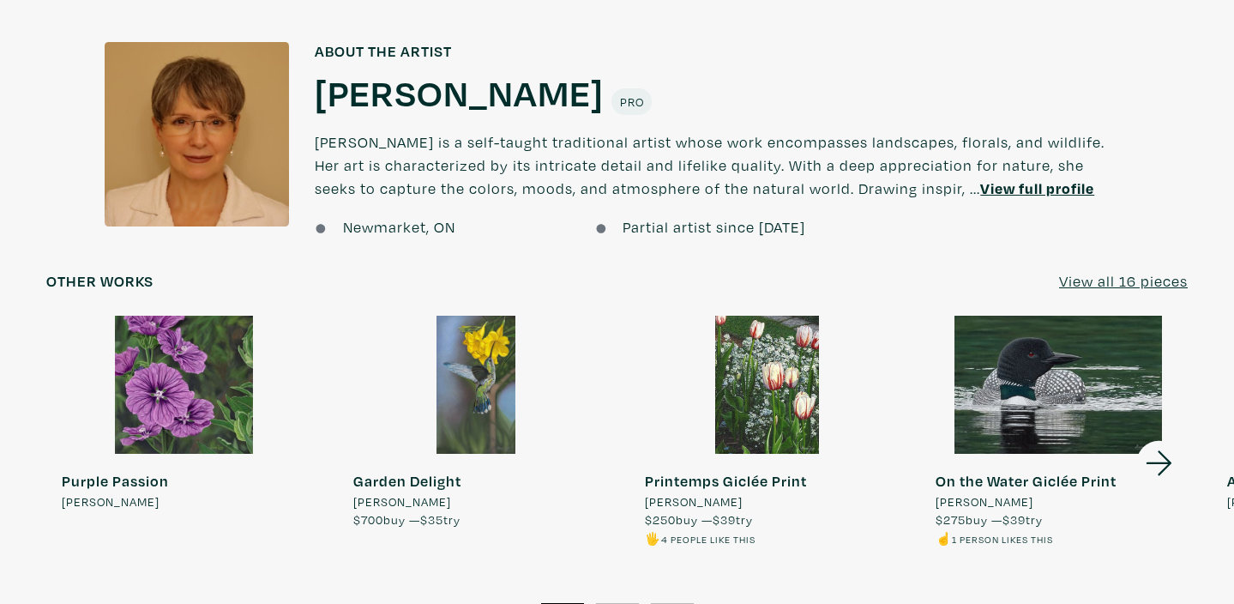
scroll to position [1338, 0]
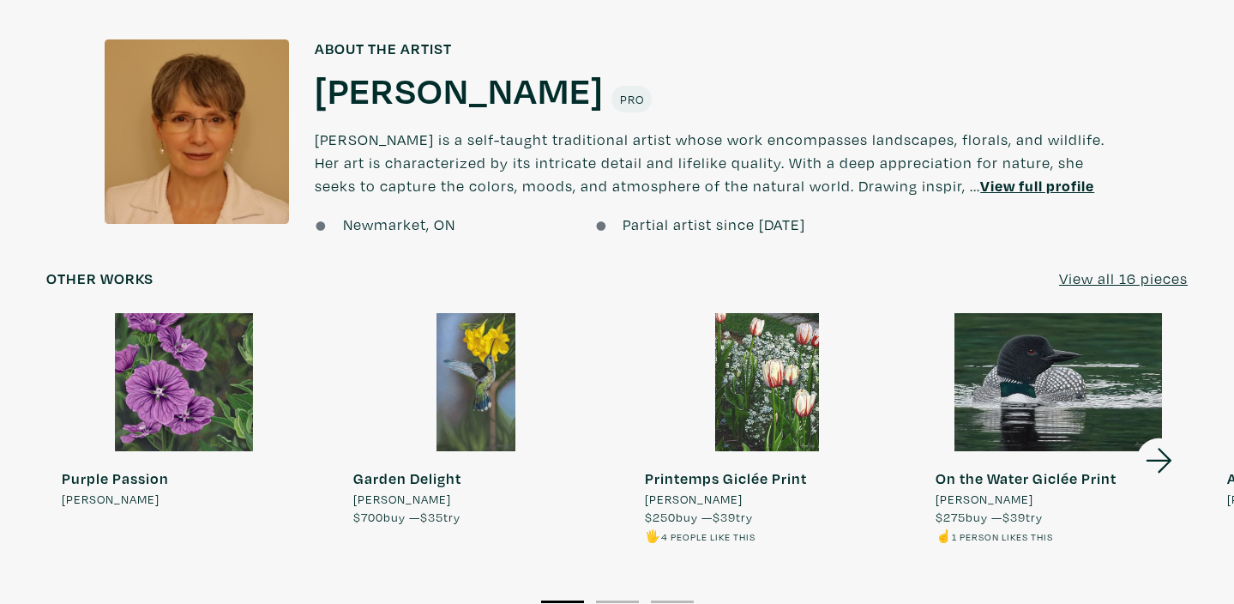
click at [1117, 268] on u "View all 16 pieces" at bounding box center [1123, 278] width 129 height 20
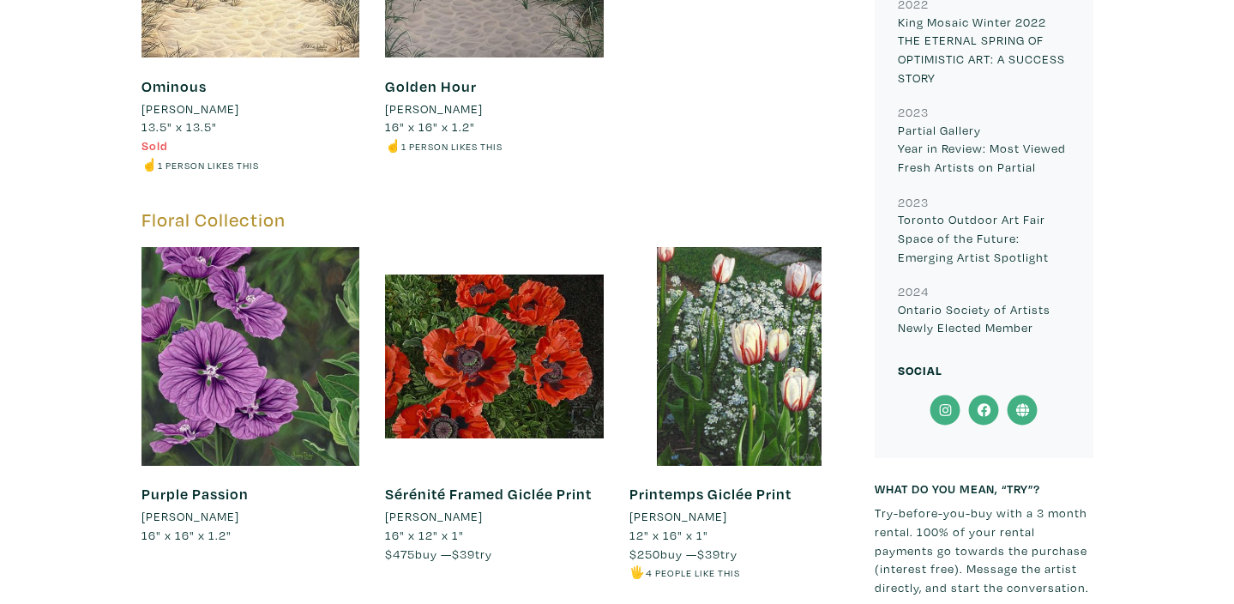
scroll to position [2422, 0]
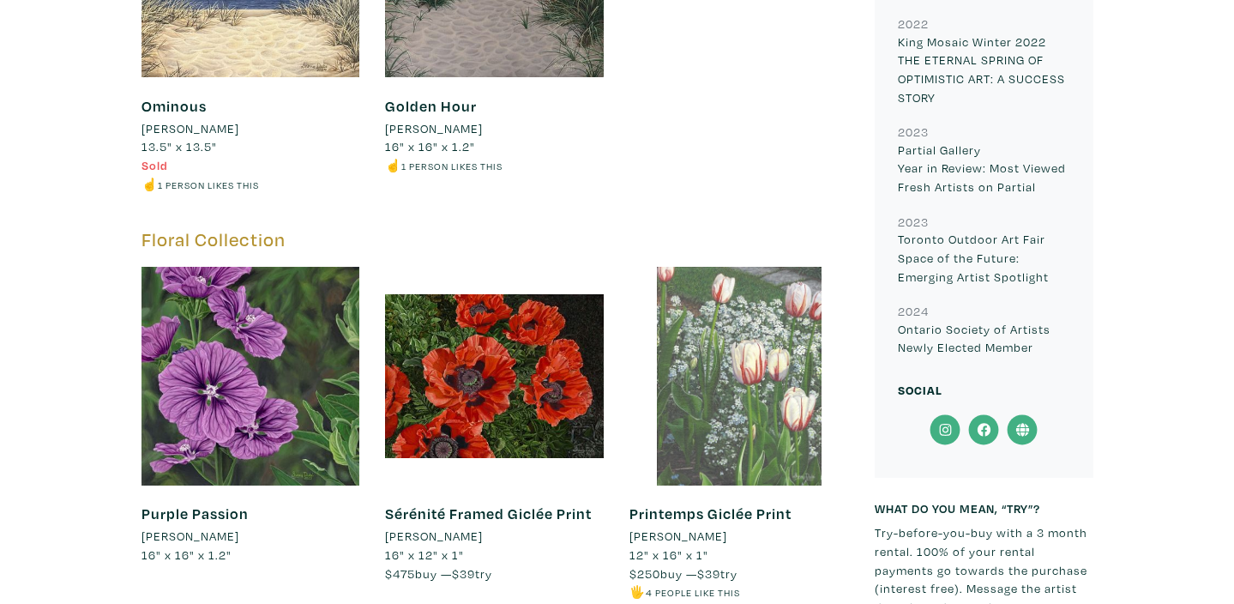
click at [754, 325] on div at bounding box center [738, 376] width 219 height 219
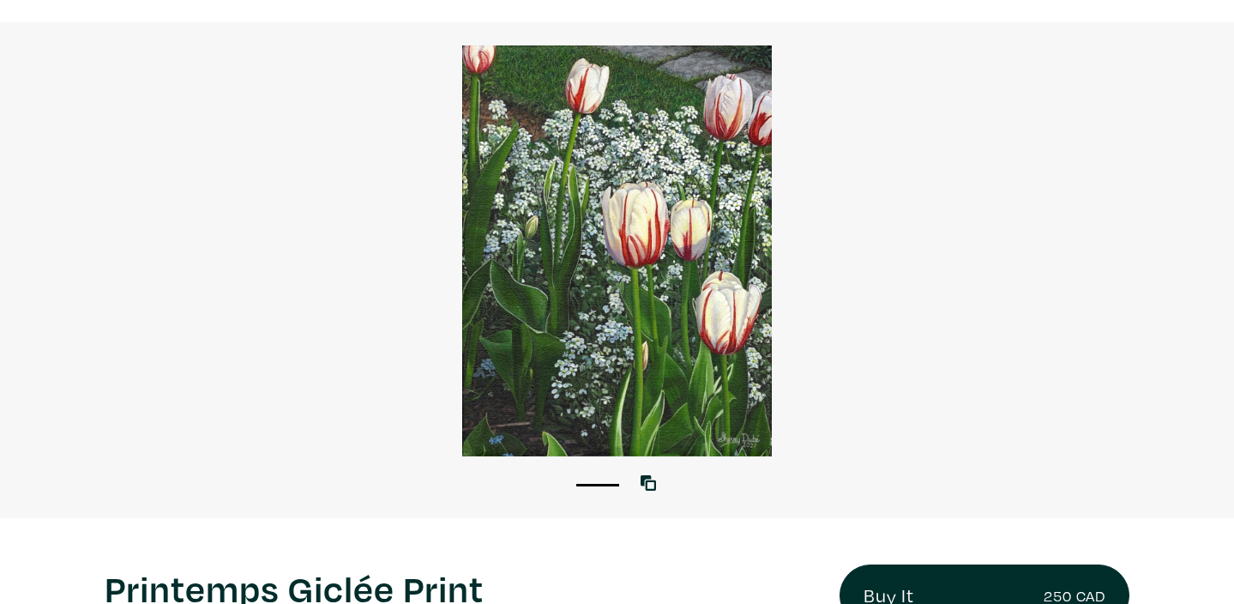
scroll to position [99, 0]
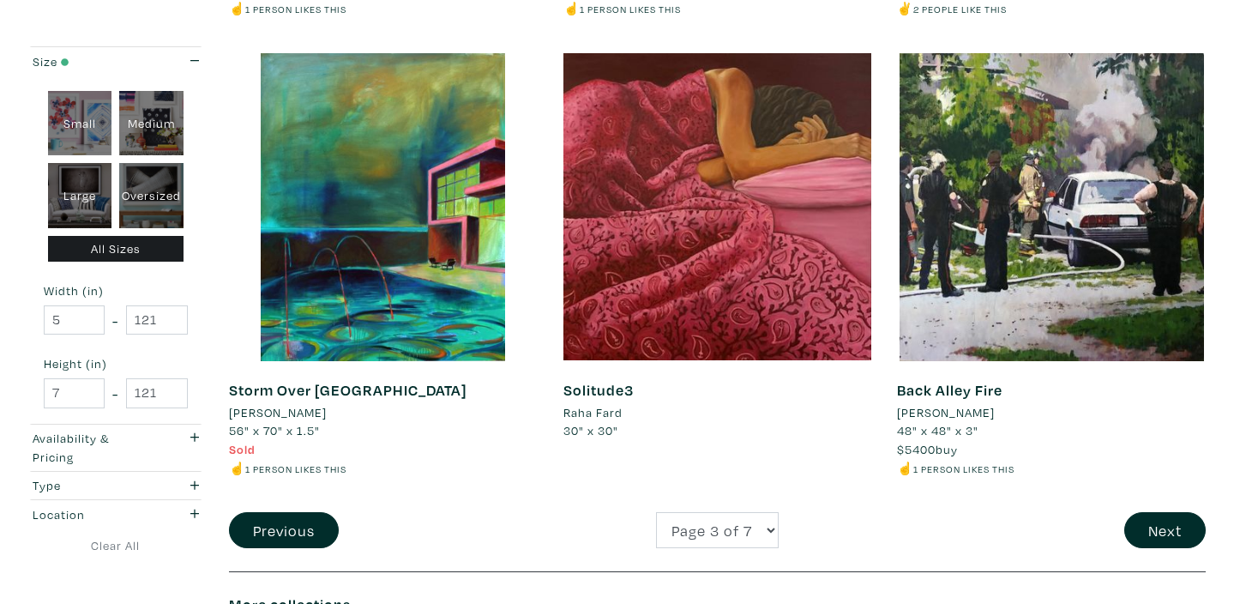
scroll to position [3525, 0]
